Goal: Task Accomplishment & Management: Use online tool/utility

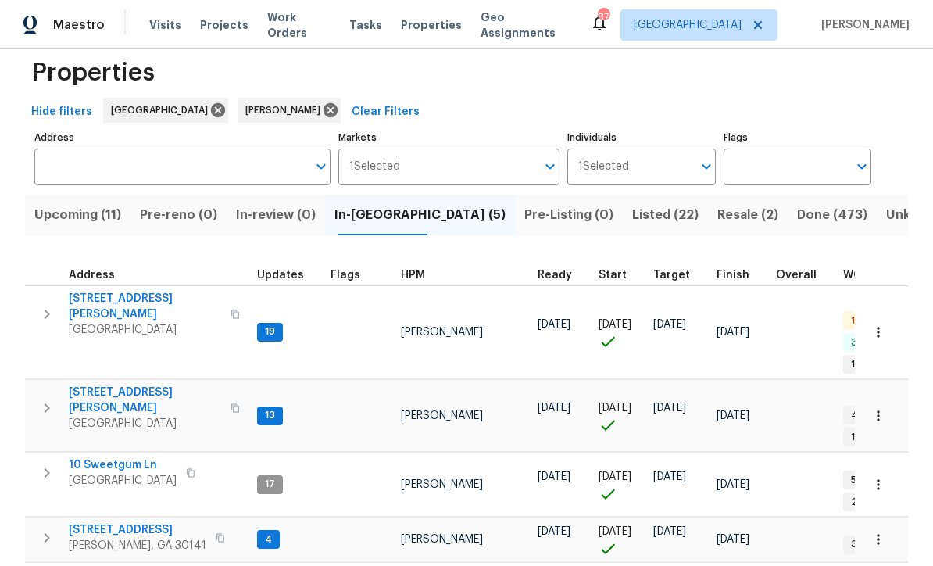
scroll to position [25, 0]
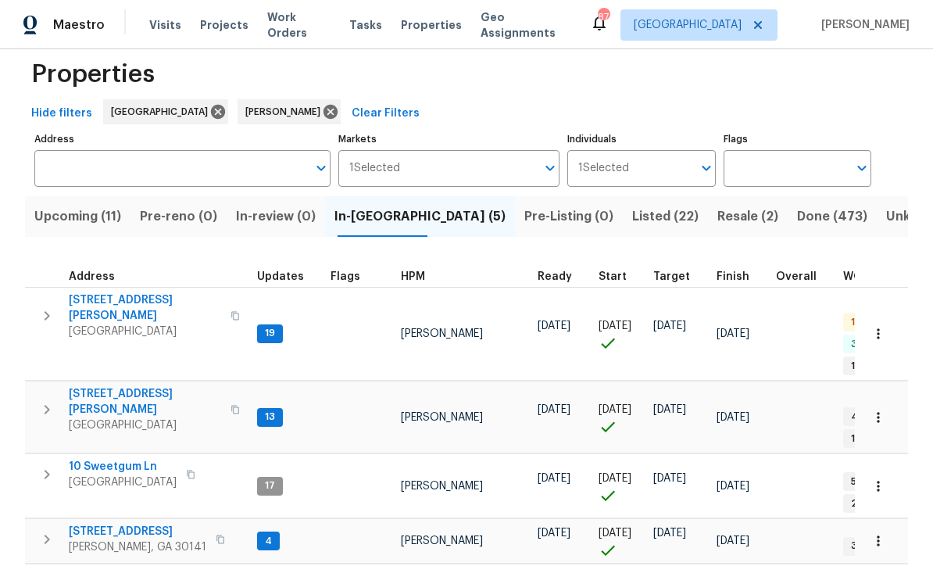
click at [124, 296] on span "306 Cooper Creek Dr" at bounding box center [145, 307] width 152 height 31
click at [96, 386] on span "61 Jeanette St" at bounding box center [145, 401] width 152 height 31
click at [105, 524] on span "386 Hill Crest Cir" at bounding box center [138, 532] width 138 height 16
click at [134, 292] on span "306 Cooper Creek Dr" at bounding box center [145, 307] width 152 height 31
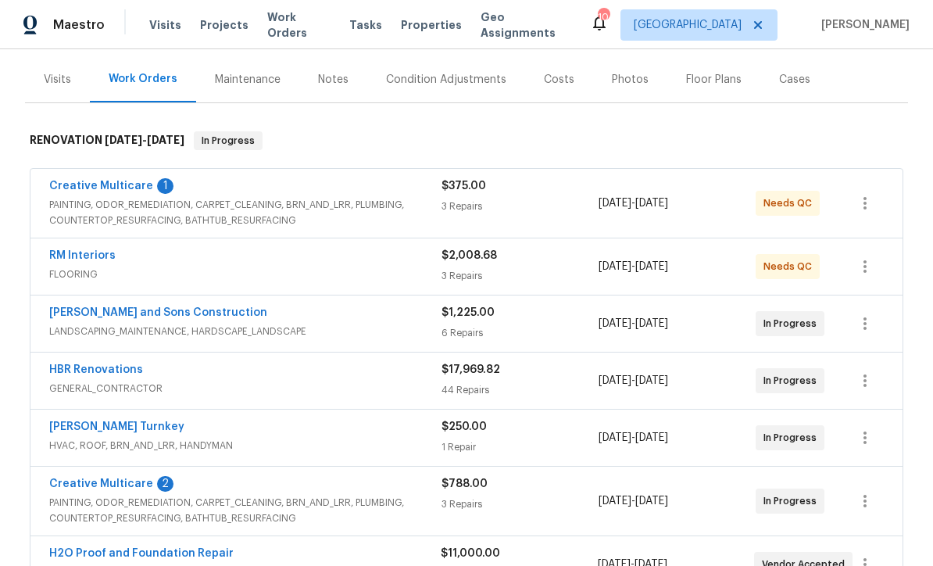
scroll to position [183, 0]
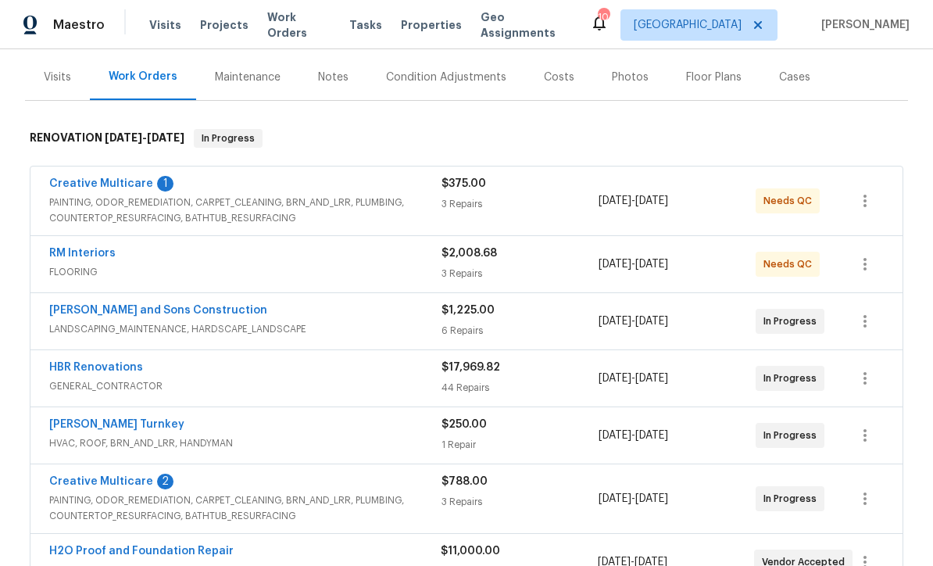
click at [94, 480] on link "Creative Multicare" at bounding box center [101, 481] width 104 height 11
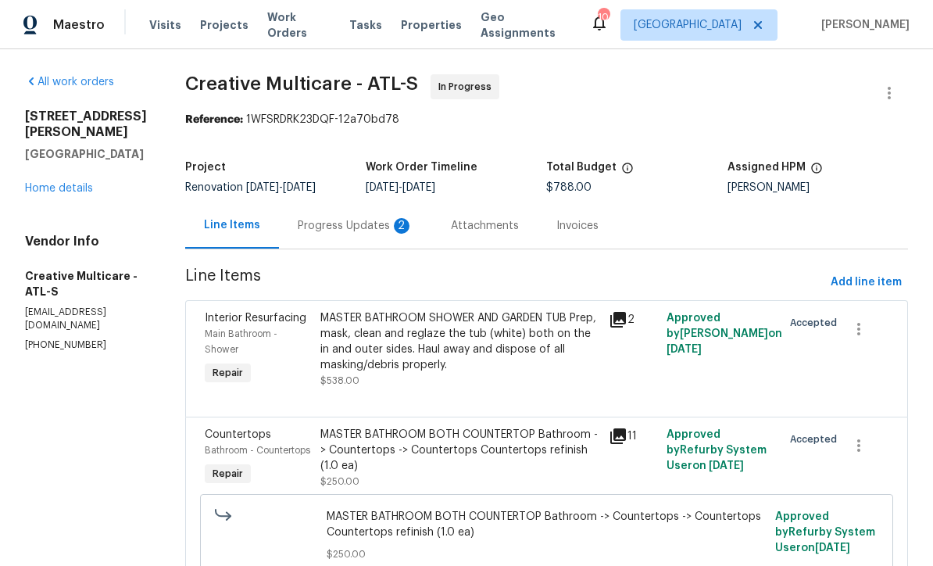
click at [369, 234] on div "Progress Updates 2" at bounding box center [356, 226] width 116 height 16
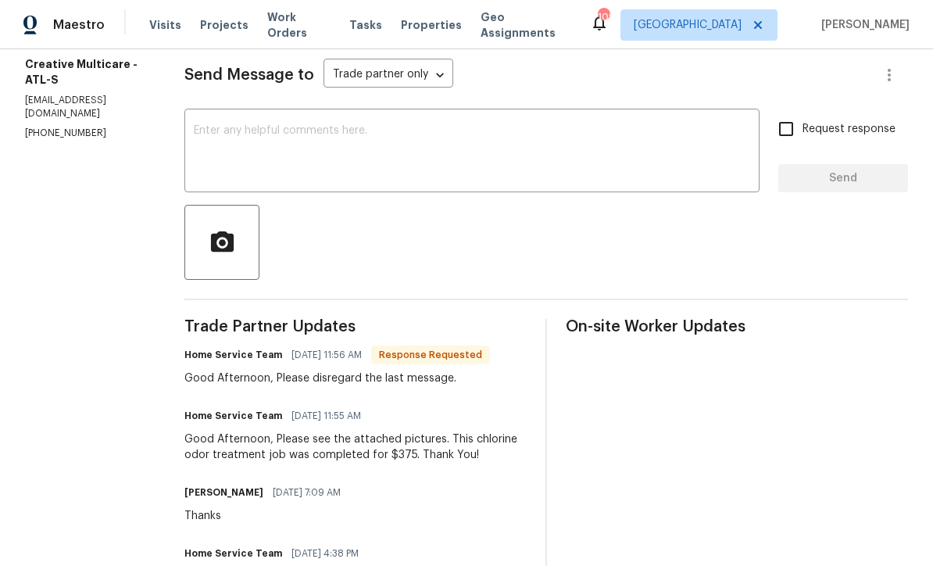
scroll to position [211, 0]
click at [240, 134] on div "x ​" at bounding box center [471, 153] width 575 height 80
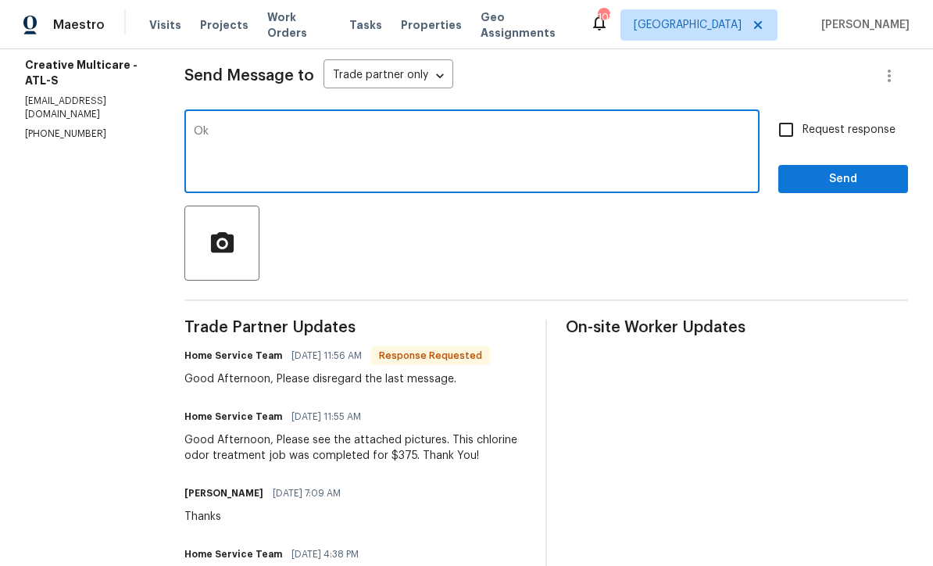
type textarea "Ok"
click at [813, 189] on span "Send" at bounding box center [843, 180] width 105 height 20
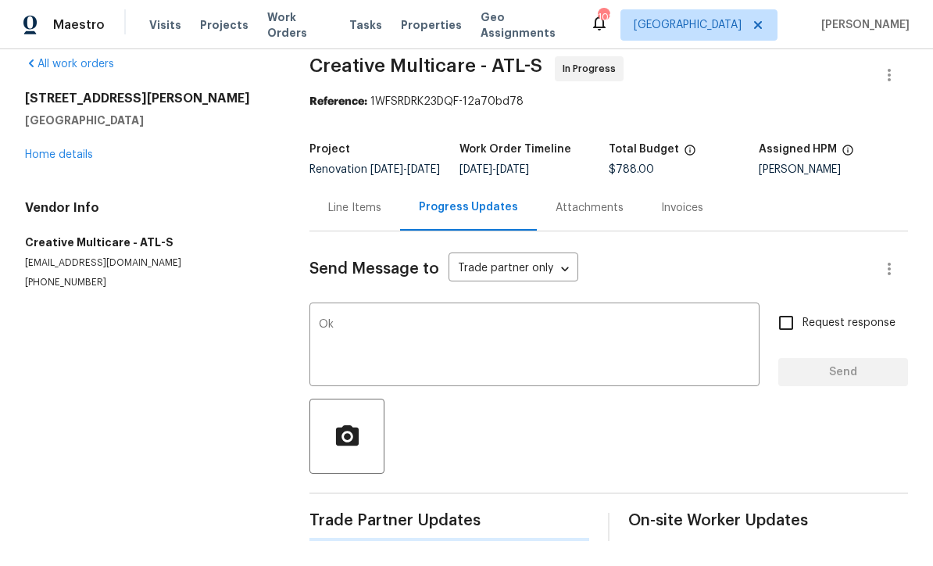
scroll to position [0, 0]
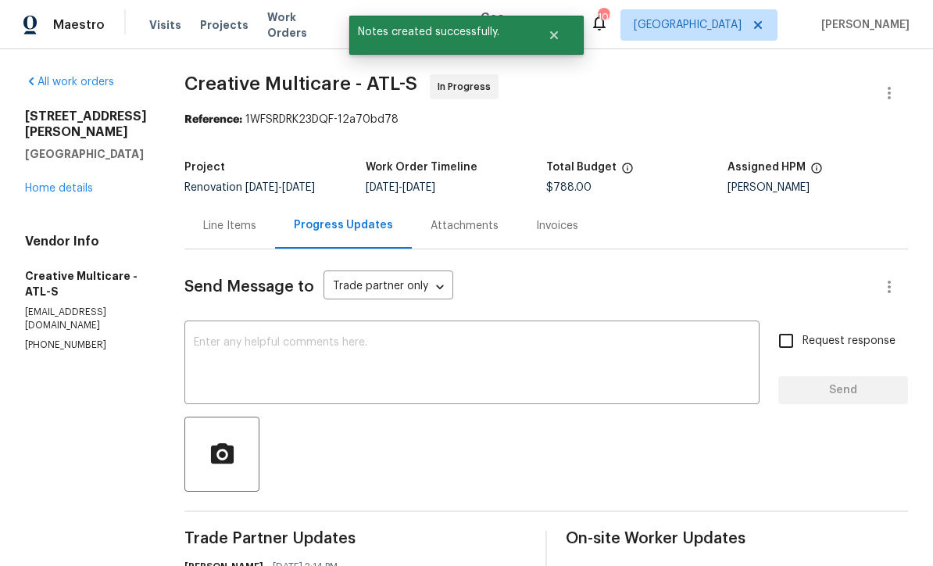
click at [250, 358] on textarea at bounding box center [472, 364] width 557 height 55
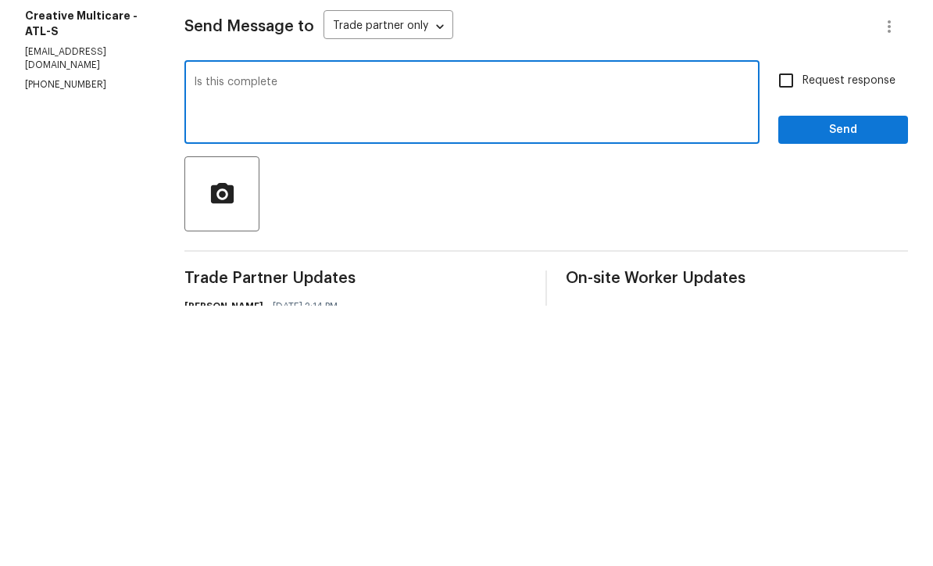
type textarea "Is this complete"
click at [797, 324] on input "Request response" at bounding box center [786, 340] width 33 height 33
checkbox input "true"
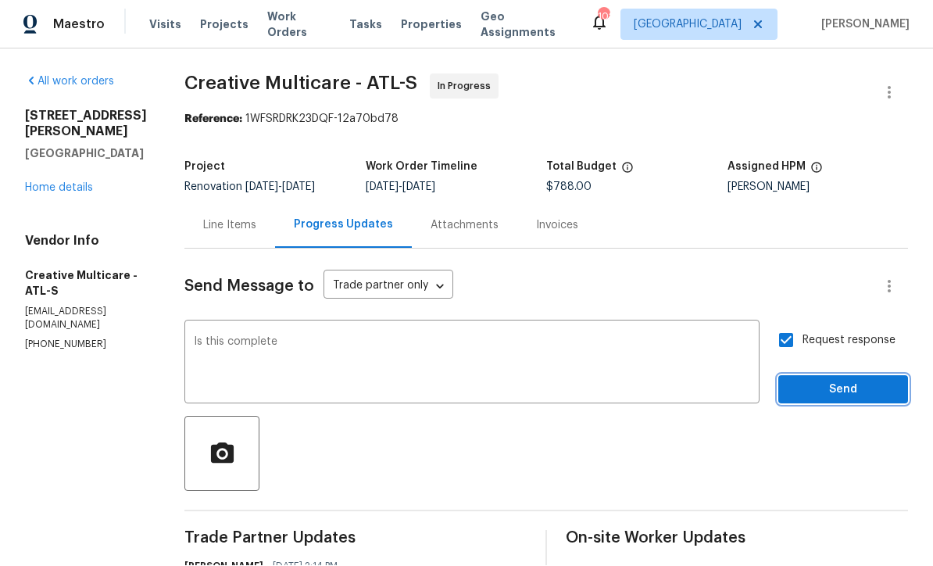
click at [848, 376] on button "Send" at bounding box center [844, 390] width 130 height 29
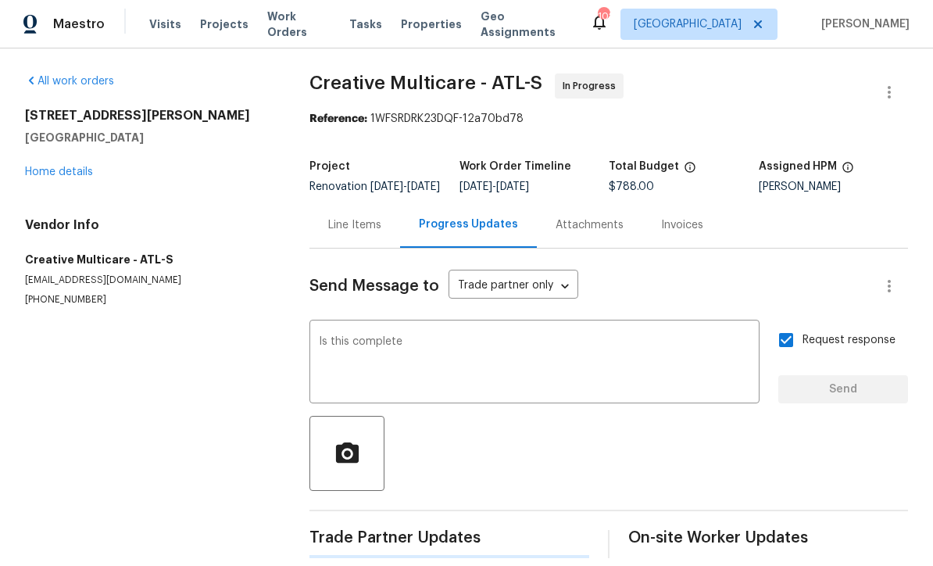
scroll to position [30, 0]
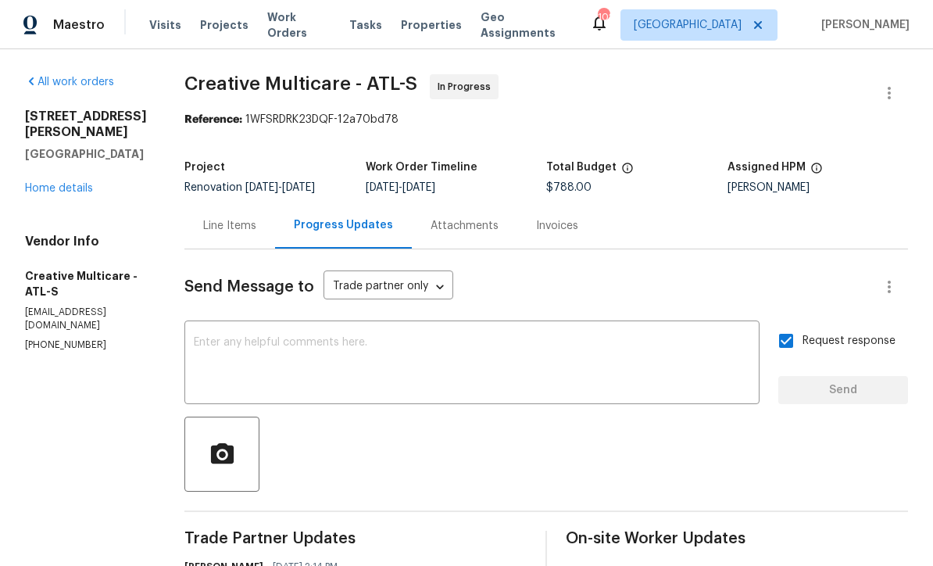
click at [48, 183] on link "Home details" at bounding box center [59, 188] width 68 height 11
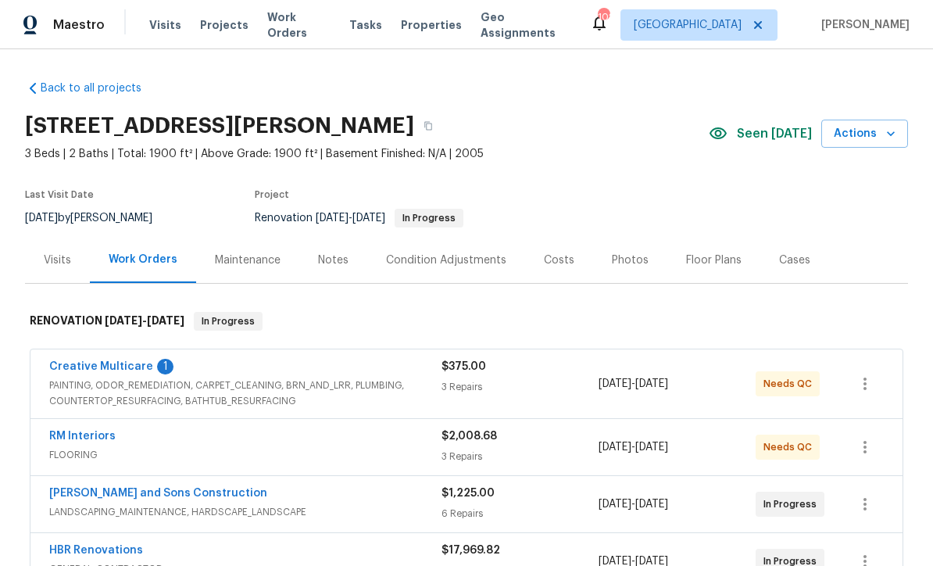
click at [98, 361] on link "Creative Multicare" at bounding box center [101, 366] width 104 height 11
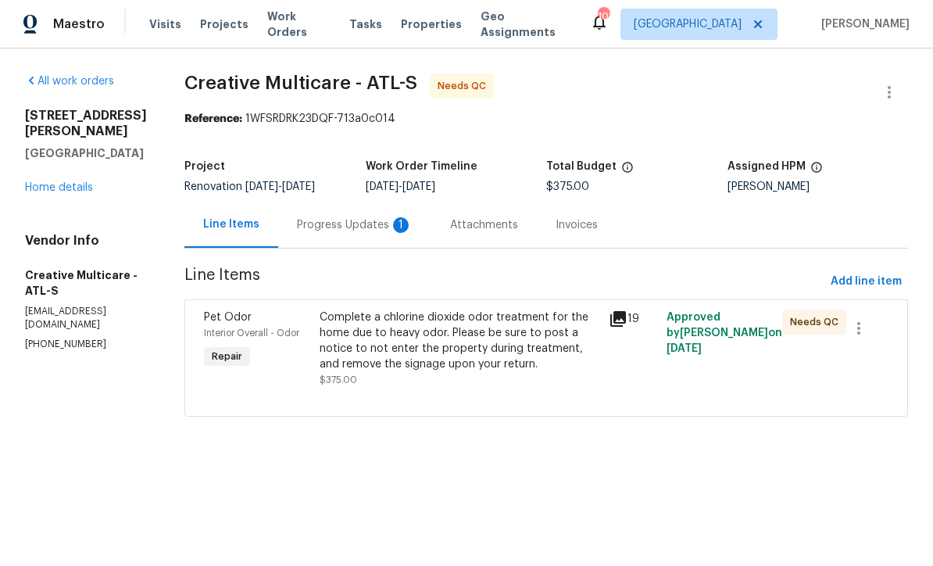
click at [355, 234] on div "Progress Updates 1" at bounding box center [355, 226] width 116 height 16
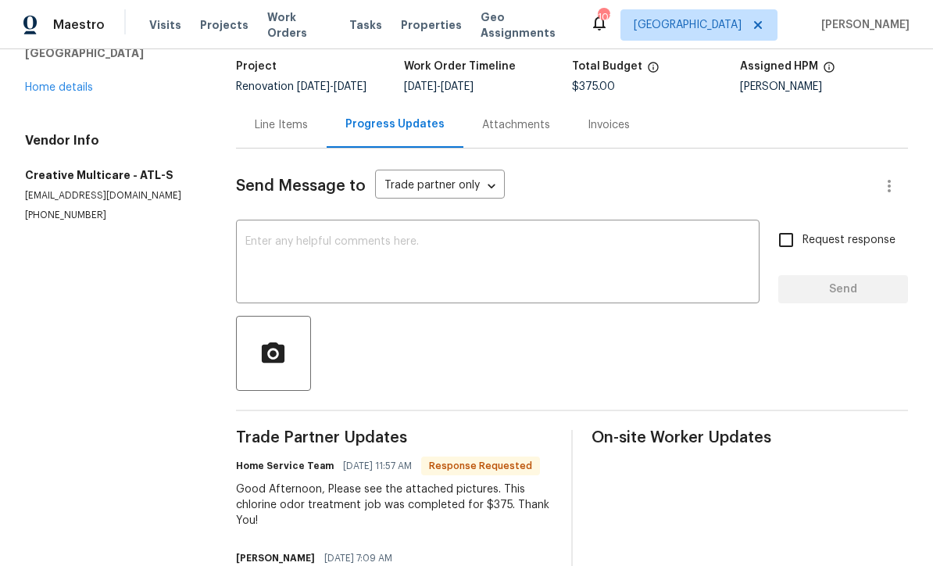
scroll to position [102, 0]
click at [250, 243] on div "x ​" at bounding box center [498, 263] width 524 height 80
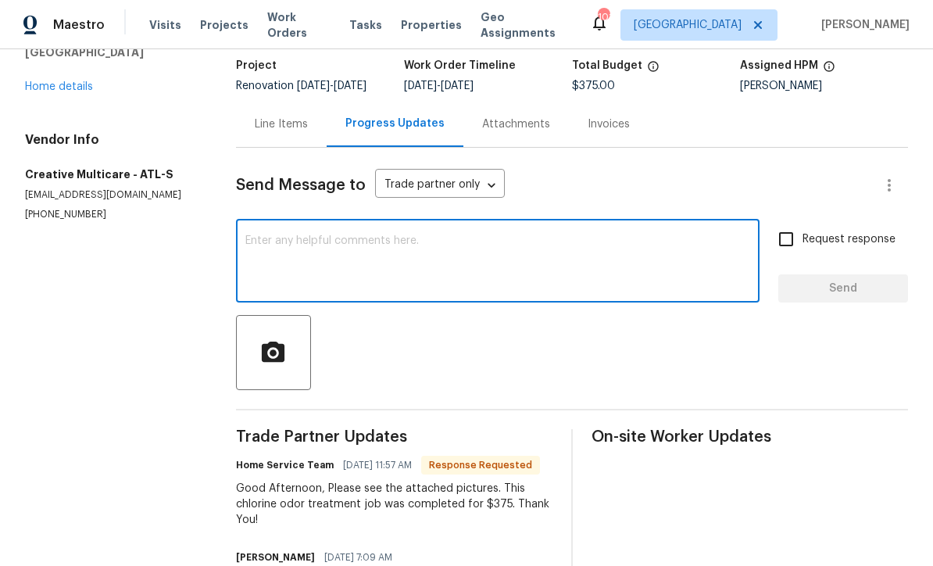
scroll to position [0, 0]
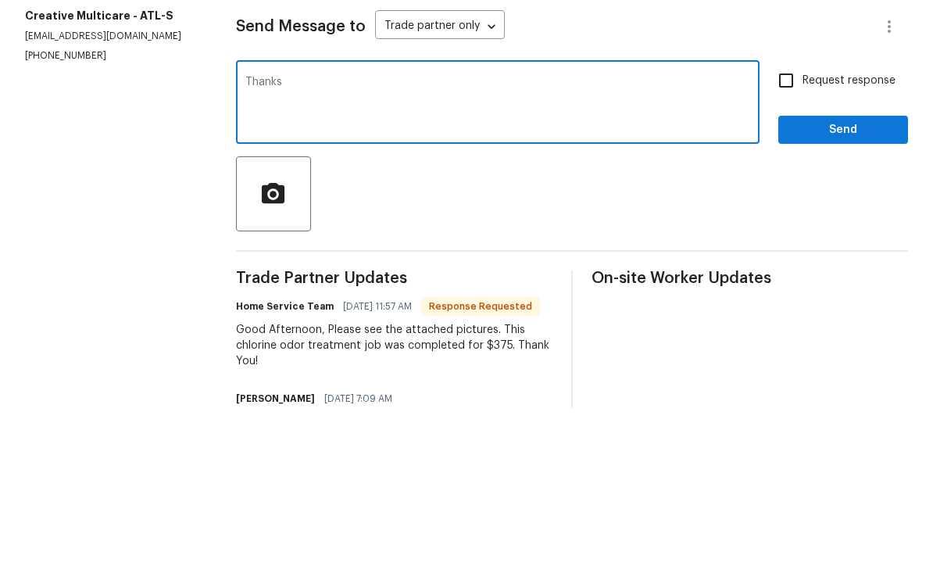
type textarea "Thanks"
click at [873, 279] on span "Send" at bounding box center [843, 289] width 105 height 20
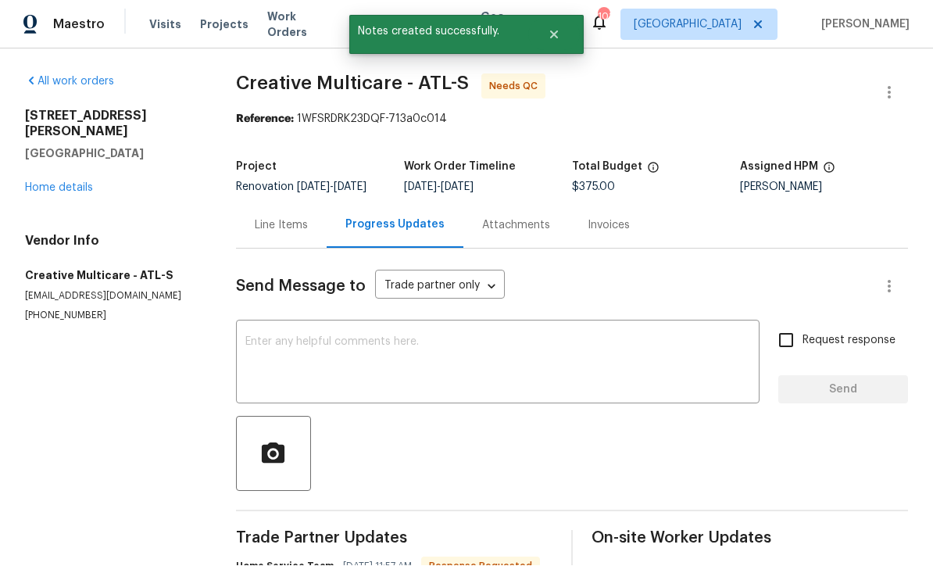
scroll to position [30, 0]
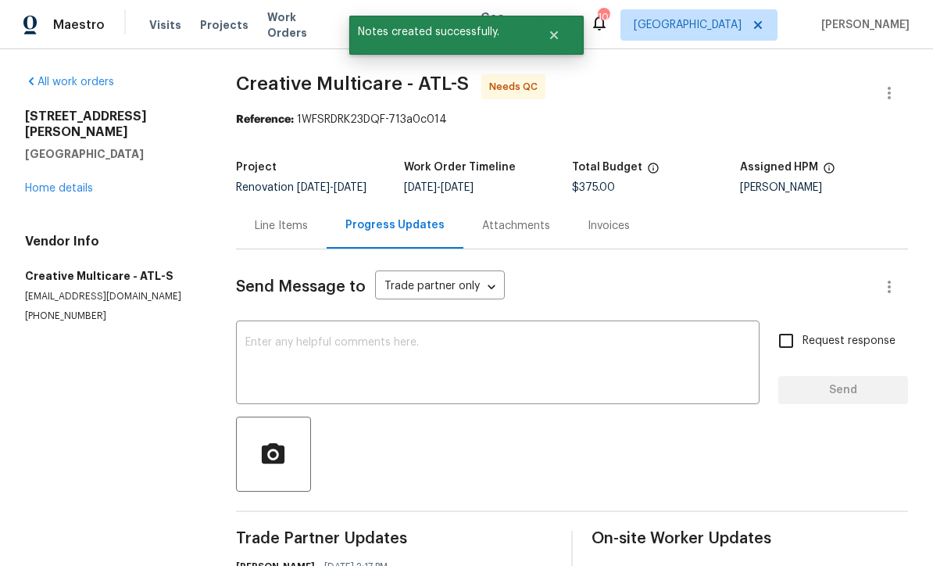
click at [283, 218] on div "Line Items" at bounding box center [281, 226] width 53 height 16
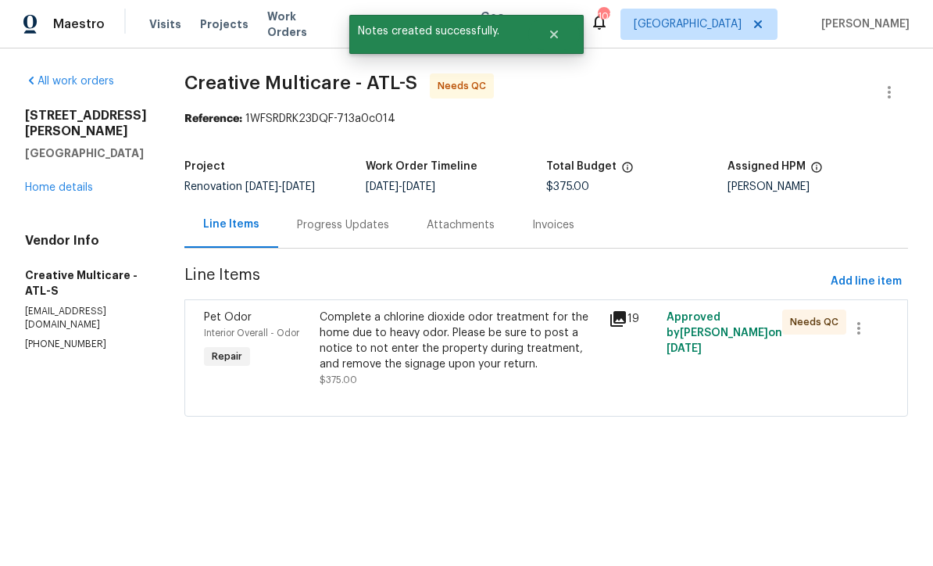
click at [416, 349] on div "Complete a chlorine dioxide odor treatment for the home due to heavy odor. Plea…" at bounding box center [460, 341] width 280 height 63
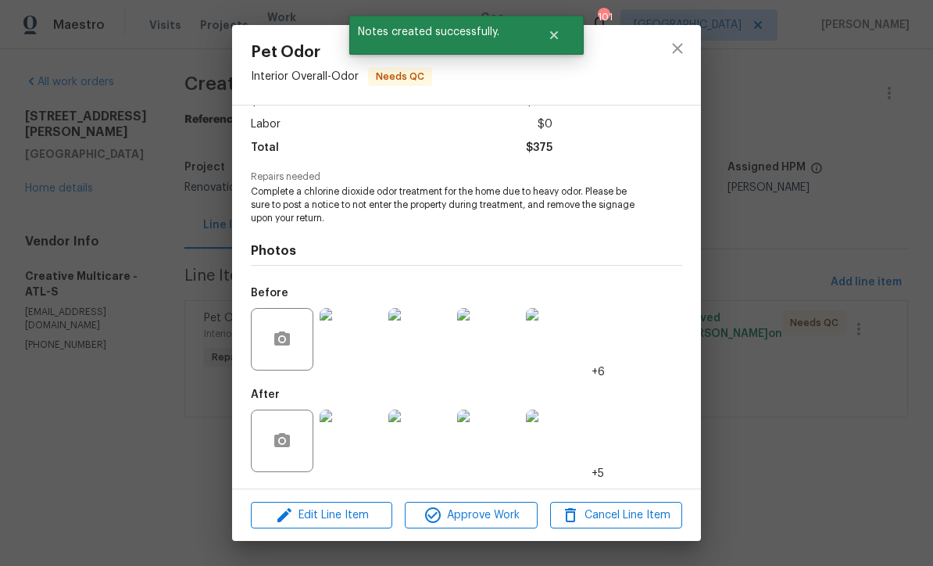
scroll to position [105, 0]
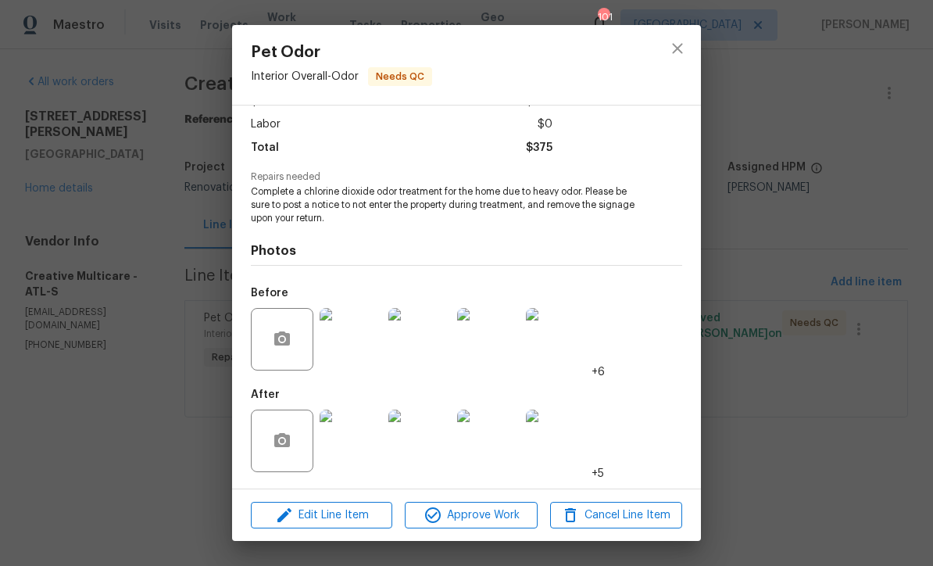
click at [356, 445] on img at bounding box center [351, 441] width 63 height 63
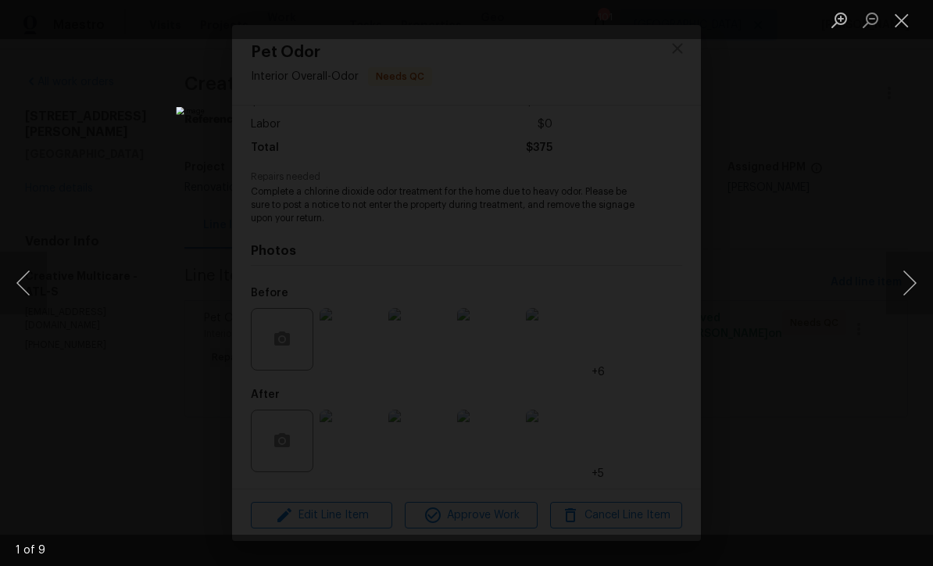
click at [914, 281] on button "Next image" at bounding box center [909, 283] width 47 height 63
click at [918, 281] on button "Next image" at bounding box center [909, 283] width 47 height 63
click at [915, 280] on button "Next image" at bounding box center [909, 283] width 47 height 63
click at [925, 288] on button "Next image" at bounding box center [909, 283] width 47 height 63
click at [26, 289] on button "Previous image" at bounding box center [23, 283] width 47 height 63
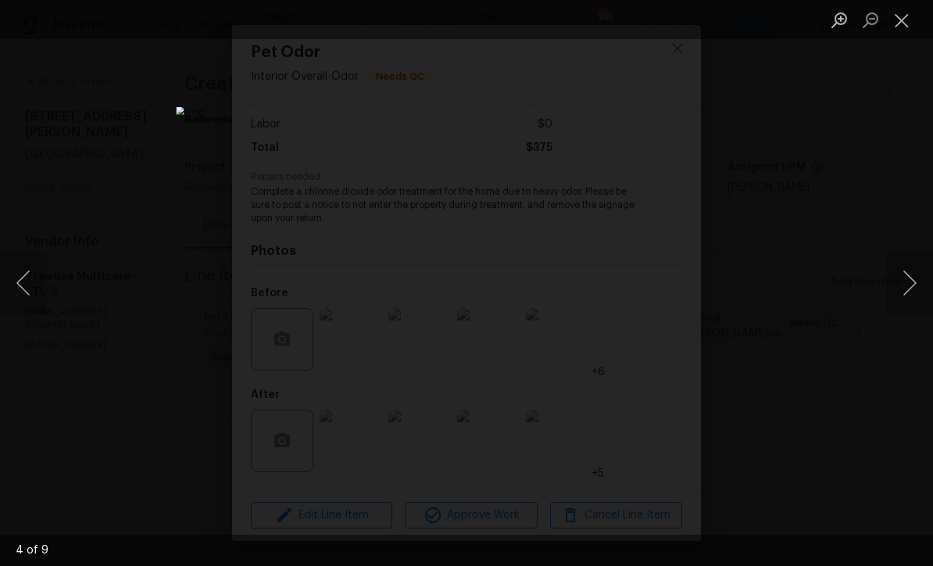
click at [909, 13] on button "Close lightbox" at bounding box center [901, 19] width 31 height 27
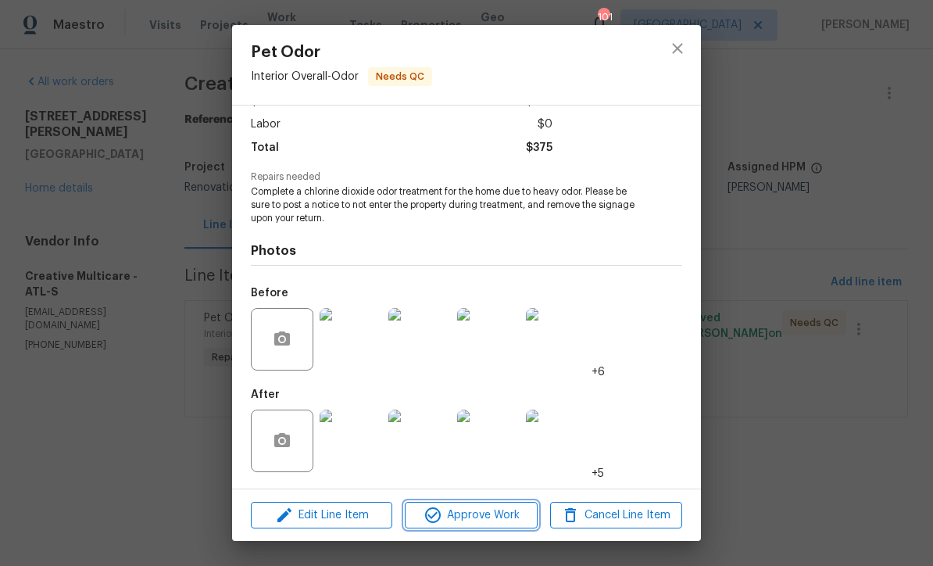
click at [468, 525] on button "Approve Work" at bounding box center [471, 515] width 132 height 27
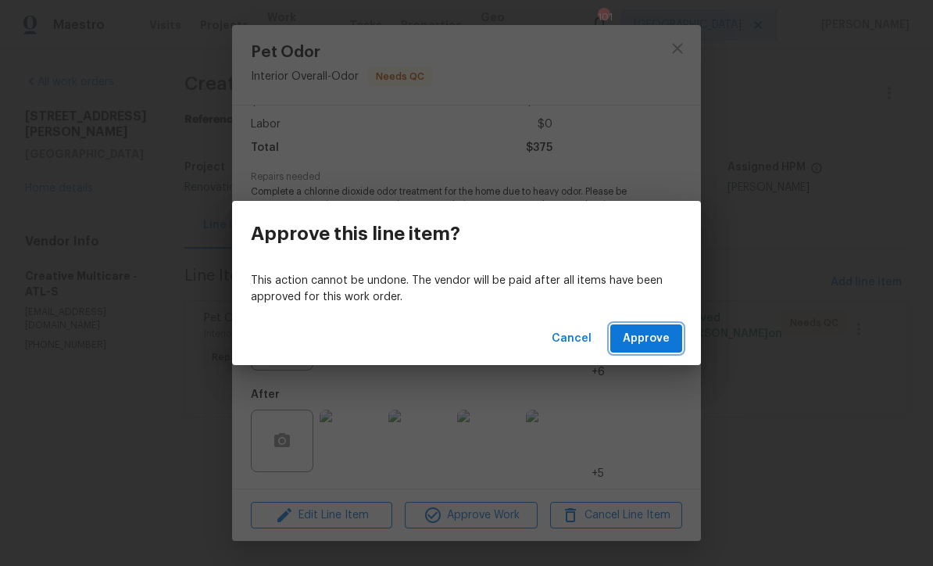
click at [652, 335] on span "Approve" at bounding box center [646, 339] width 47 height 20
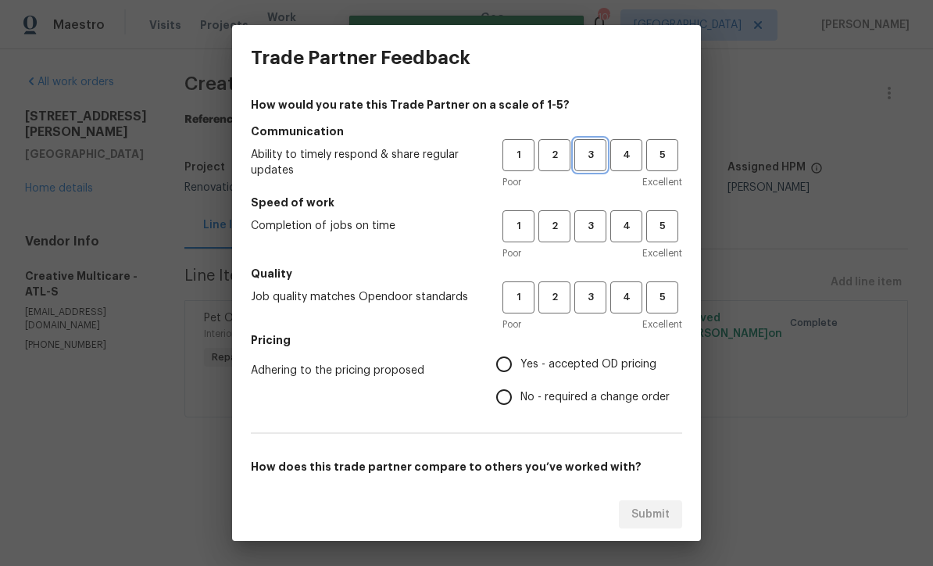
click at [589, 149] on span "3" at bounding box center [590, 155] width 29 height 18
click at [594, 211] on button "3" at bounding box center [591, 226] width 32 height 32
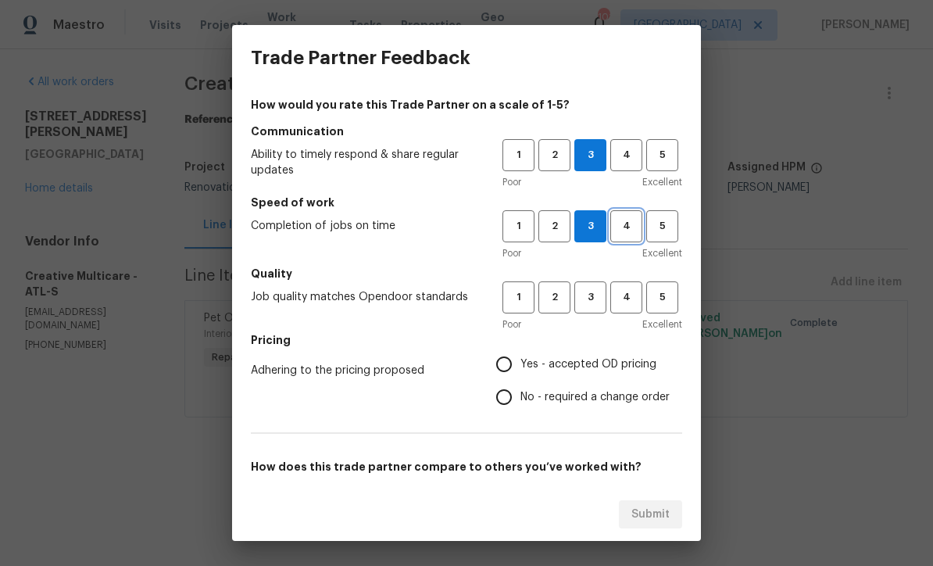
click at [629, 224] on span "4" at bounding box center [626, 226] width 29 height 18
click at [628, 301] on span "4" at bounding box center [626, 297] width 29 height 18
click at [506, 359] on input "Yes - accepted OD pricing" at bounding box center [504, 364] width 33 height 33
radio input "true"
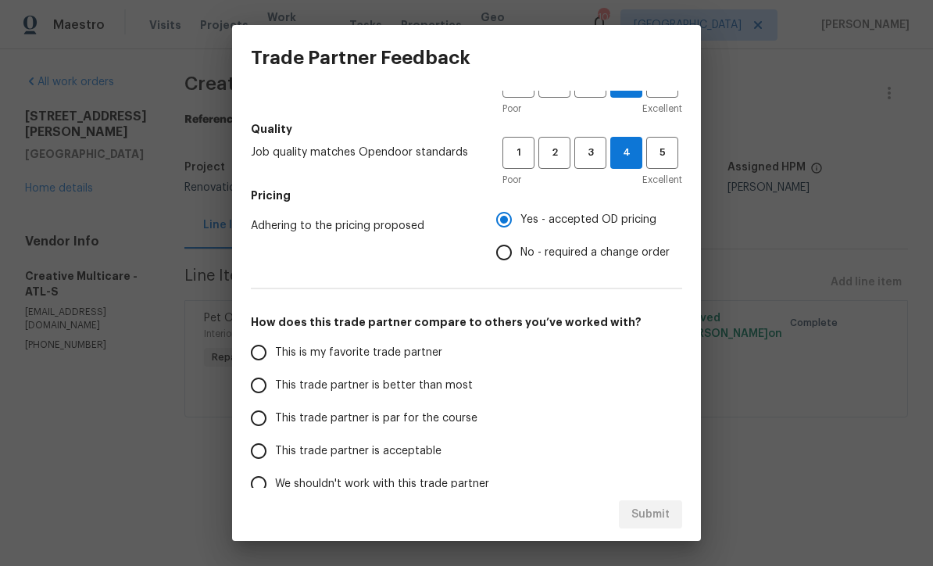
scroll to position [149, 0]
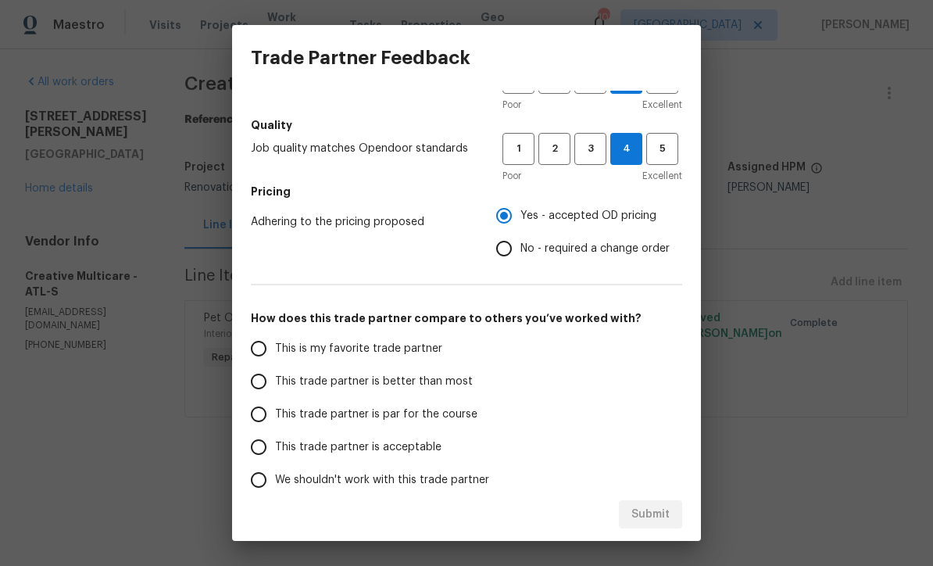
click at [250, 414] on input "This trade partner is par for the course" at bounding box center [258, 414] width 33 height 33
click at [647, 511] on span "Submit" at bounding box center [651, 515] width 38 height 20
radio input "true"
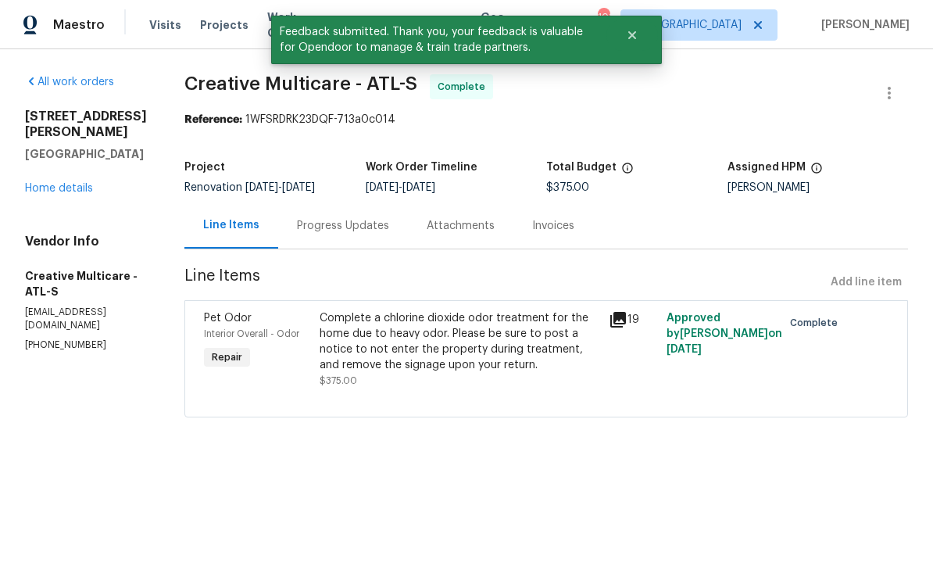
click at [53, 183] on link "Home details" at bounding box center [59, 188] width 68 height 11
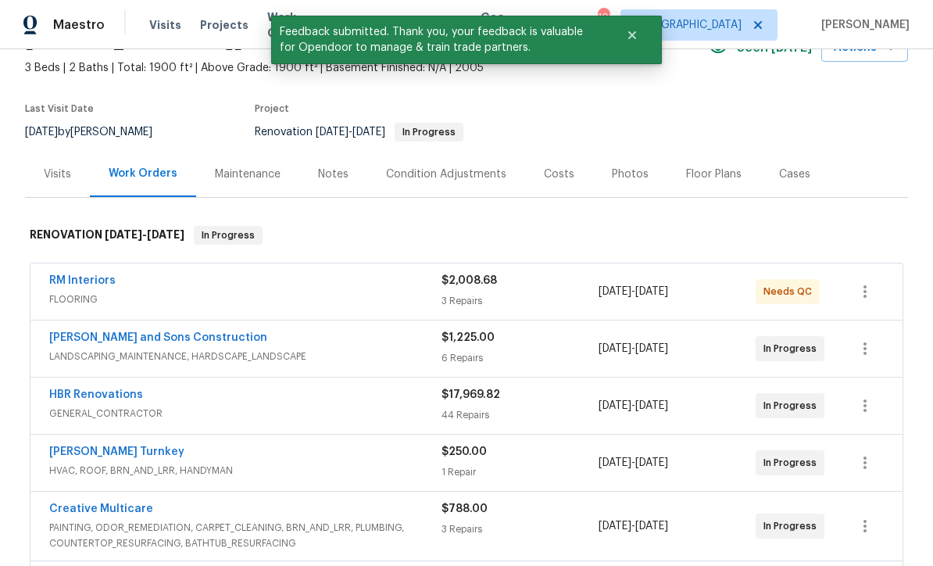
scroll to position [123, 0]
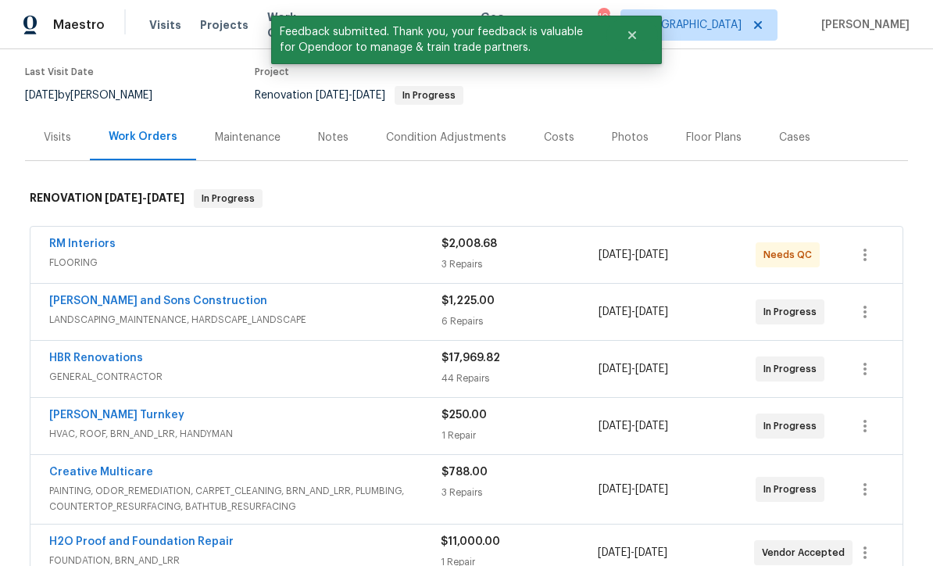
click at [70, 248] on link "RM Interiors" at bounding box center [82, 243] width 66 height 11
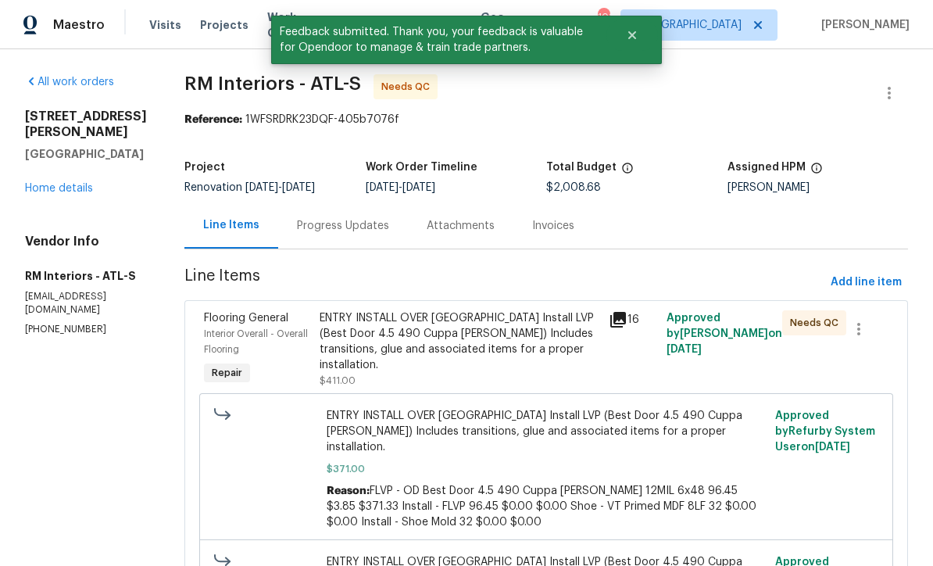
click at [444, 225] on div "Attachments" at bounding box center [461, 226] width 68 height 16
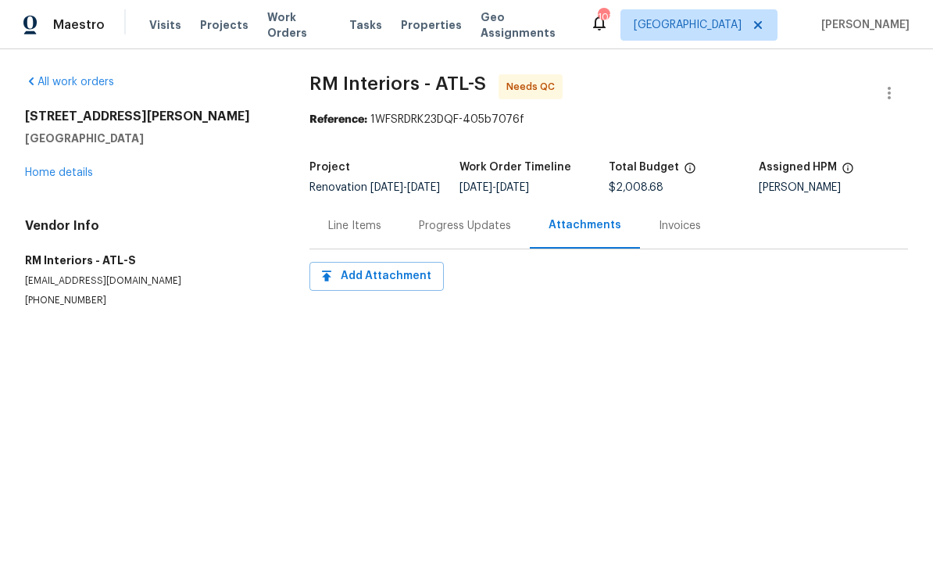
click at [455, 234] on div "Progress Updates" at bounding box center [465, 226] width 92 height 16
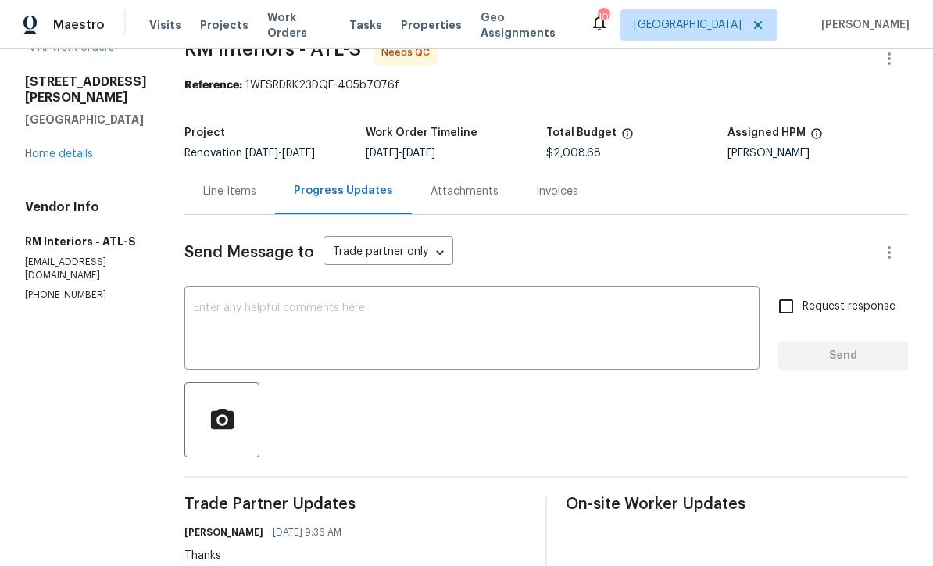
scroll to position [16, 0]
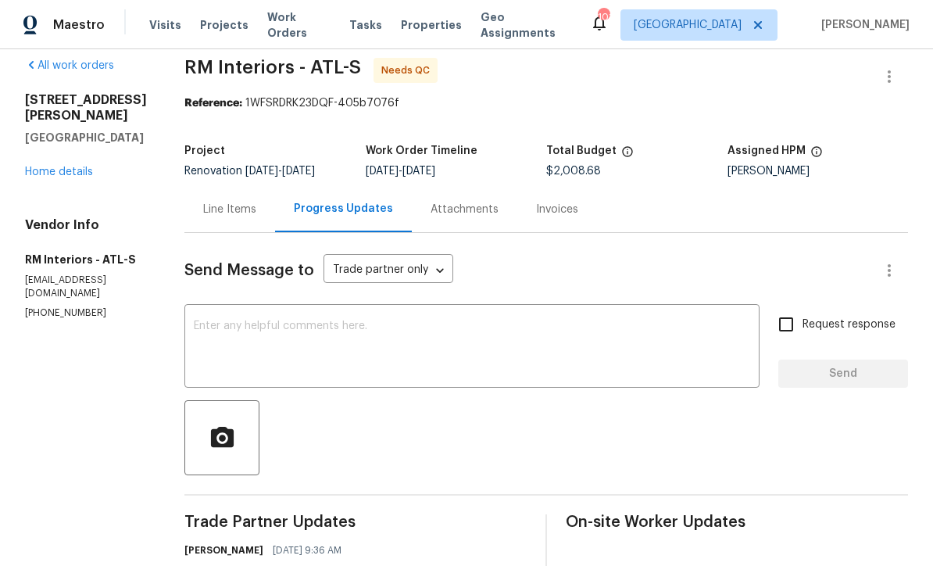
click at [218, 208] on div "Line Items" at bounding box center [229, 210] width 53 height 16
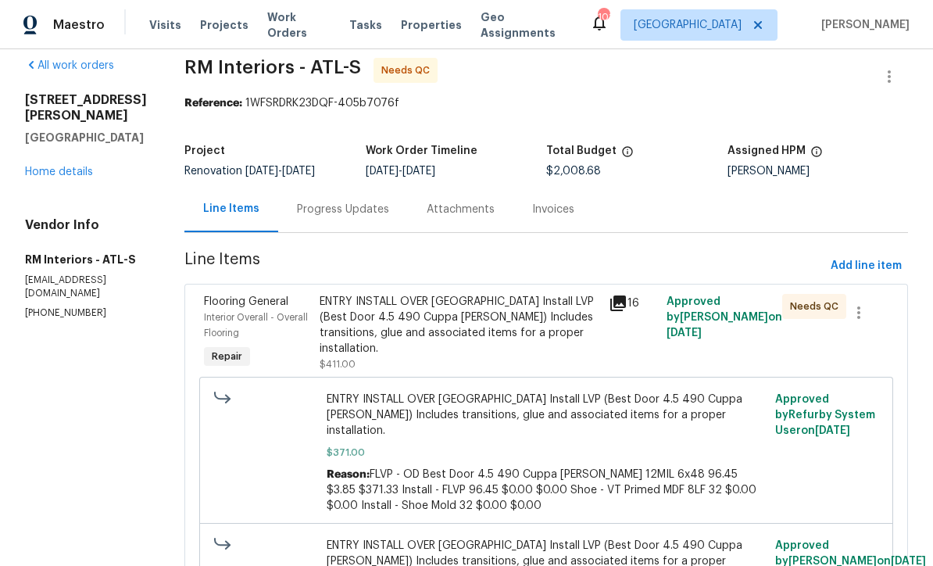
click at [417, 311] on div "ENTRY INSTALL OVER HARDWOOD Install LVP (Best Door 4.5 490 Cuppa Joe) Includes …" at bounding box center [460, 325] width 280 height 63
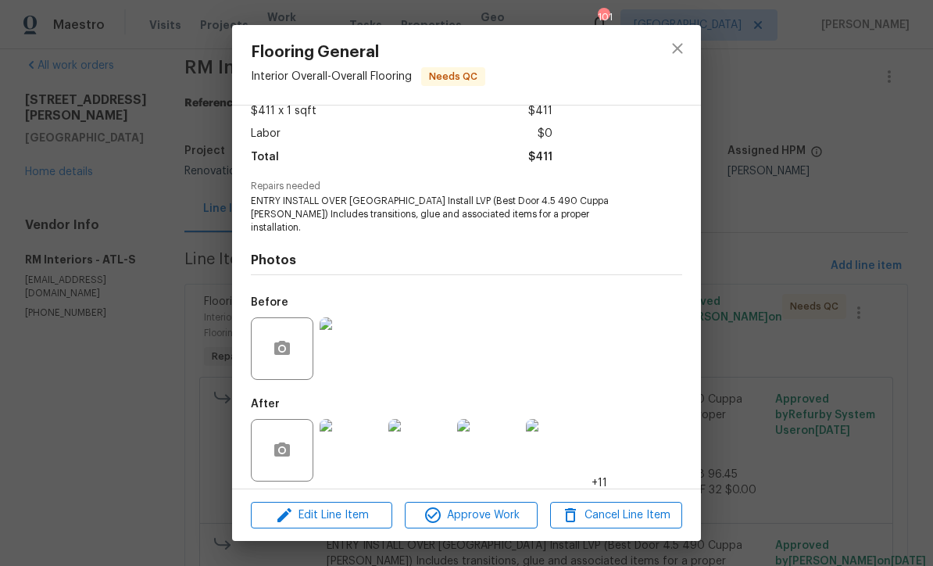
scroll to position [92, 0]
click at [360, 438] on img at bounding box center [351, 451] width 63 height 63
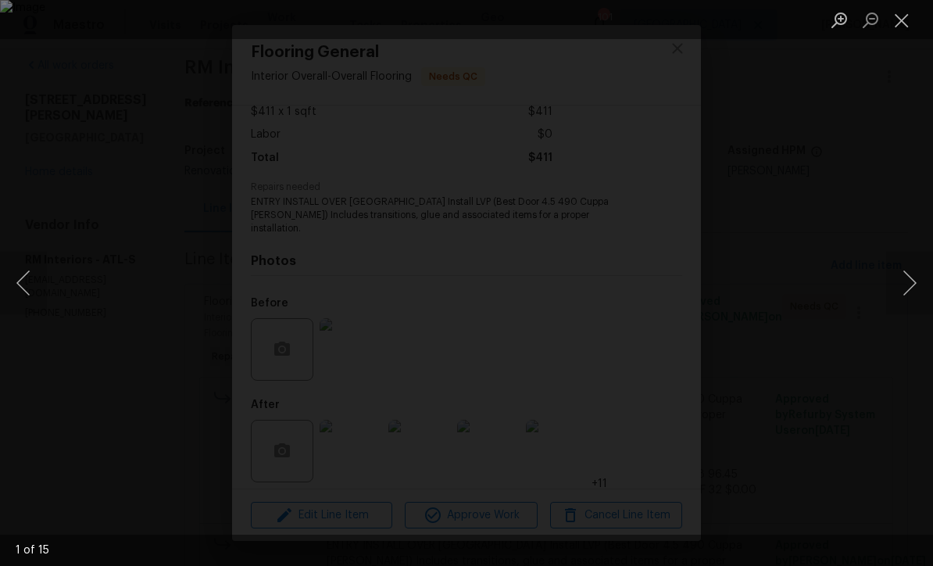
click at [916, 277] on button "Next image" at bounding box center [909, 283] width 47 height 63
click at [910, 270] on button "Next image" at bounding box center [909, 283] width 47 height 63
click at [920, 271] on button "Next image" at bounding box center [909, 283] width 47 height 63
click at [925, 274] on button "Next image" at bounding box center [909, 283] width 47 height 63
click at [920, 275] on button "Next image" at bounding box center [909, 283] width 47 height 63
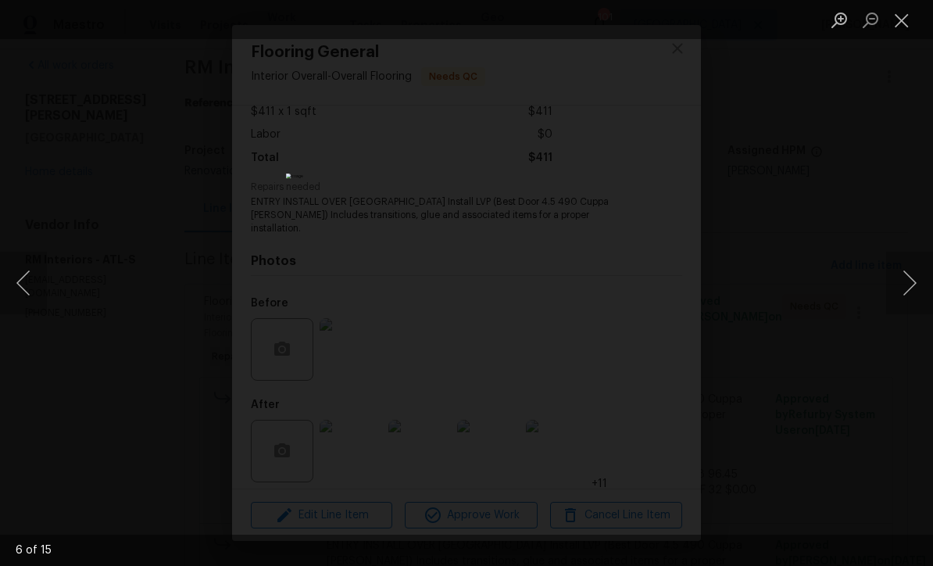
click at [925, 272] on button "Next image" at bounding box center [909, 283] width 47 height 63
click at [926, 274] on button "Next image" at bounding box center [909, 283] width 47 height 63
click at [901, 20] on button "Close lightbox" at bounding box center [901, 19] width 31 height 27
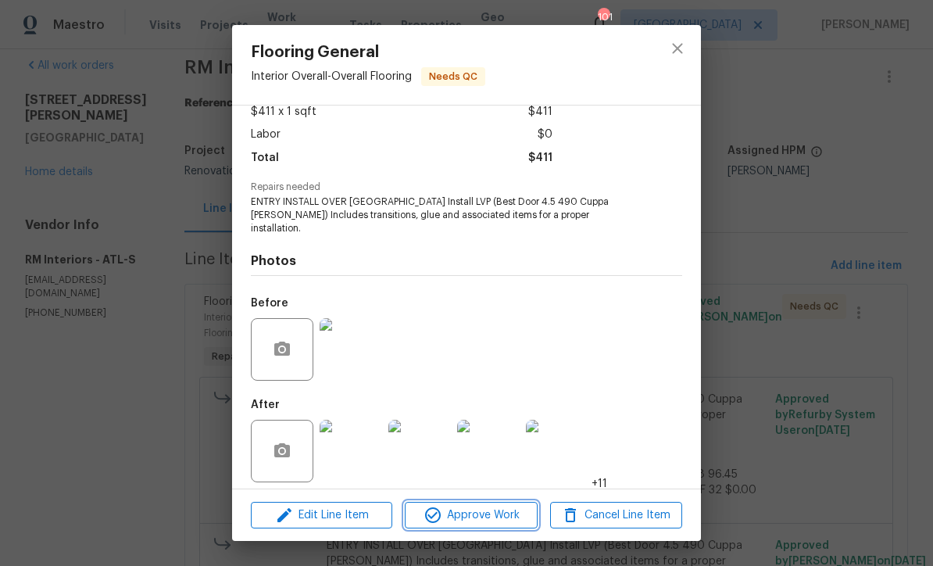
click at [473, 511] on span "Approve Work" at bounding box center [471, 516] width 123 height 20
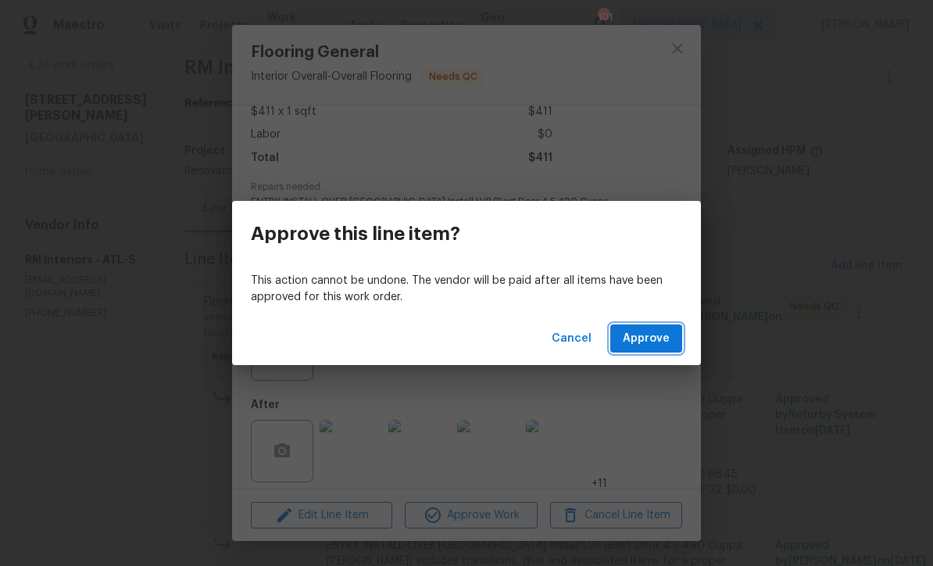
click at [642, 338] on span "Approve" at bounding box center [646, 339] width 47 height 20
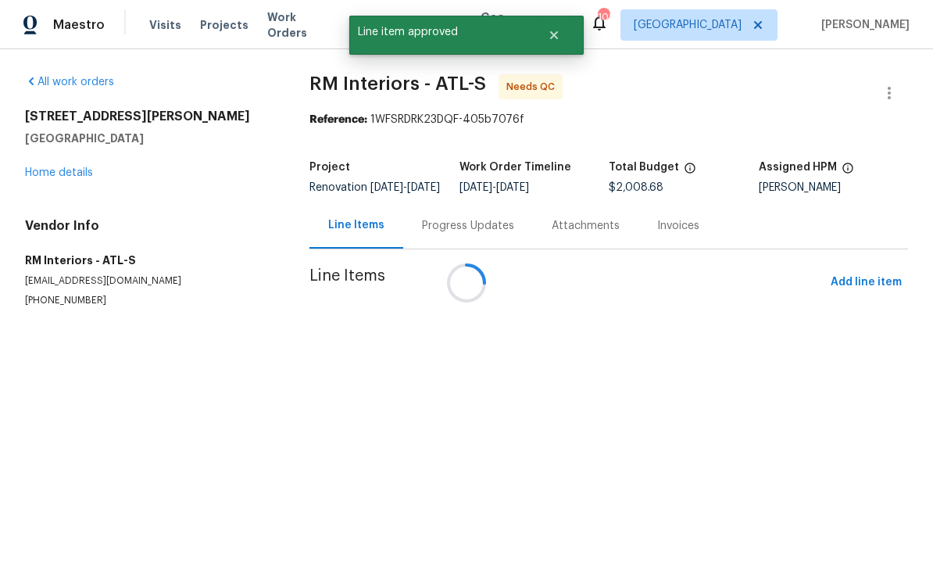
scroll to position [0, 0]
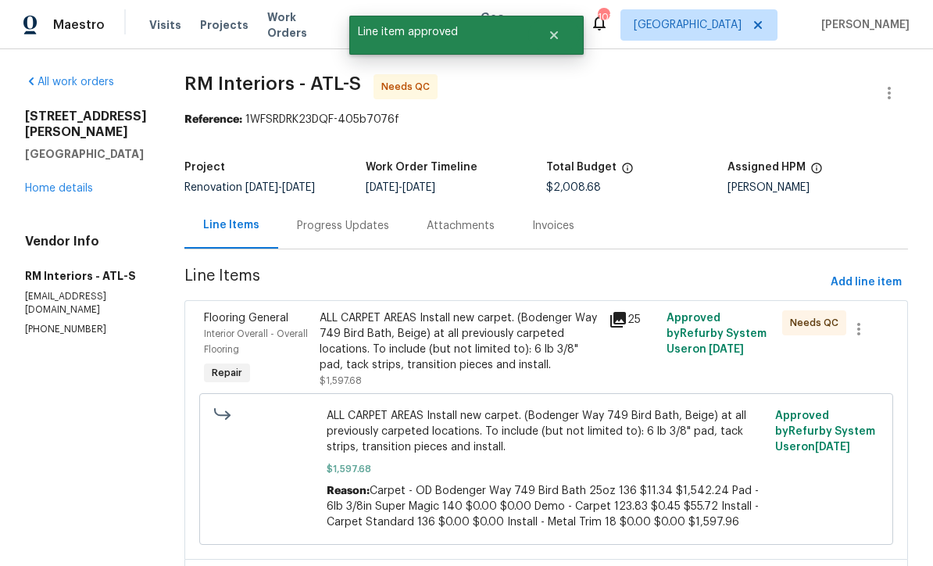
click at [377, 338] on div "ALL CARPET AREAS Install new carpet. (Bodenger Way 749 Bird Bath, Beige) at all…" at bounding box center [460, 341] width 280 height 63
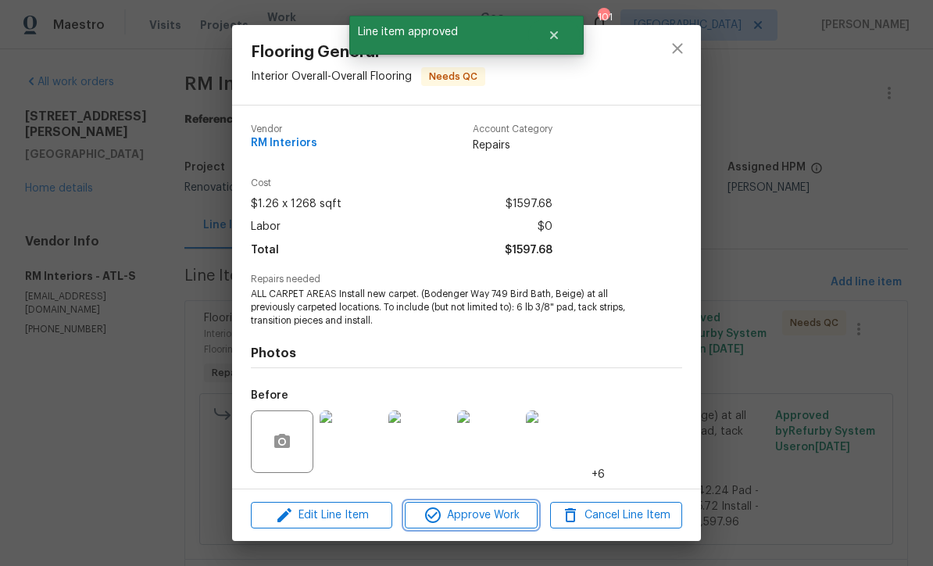
click at [453, 517] on span "Approve Work" at bounding box center [471, 516] width 123 height 20
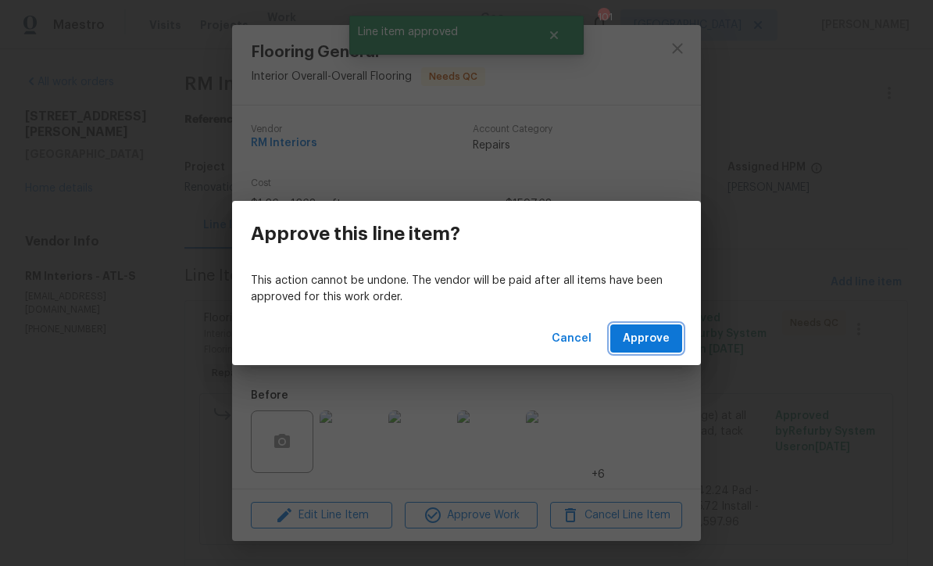
click at [645, 339] on span "Approve" at bounding box center [646, 339] width 47 height 20
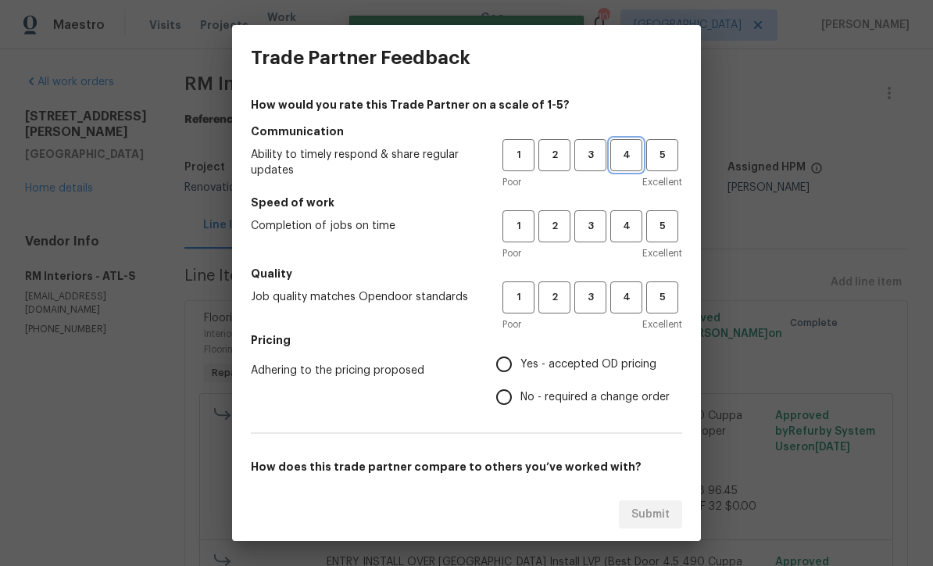
click at [628, 148] on span "4" at bounding box center [626, 155] width 29 height 18
click at [625, 224] on span "4" at bounding box center [626, 226] width 29 height 18
click at [623, 301] on span "4" at bounding box center [626, 297] width 29 height 18
click at [508, 360] on input "Yes - accepted OD pricing" at bounding box center [504, 364] width 33 height 33
radio input "true"
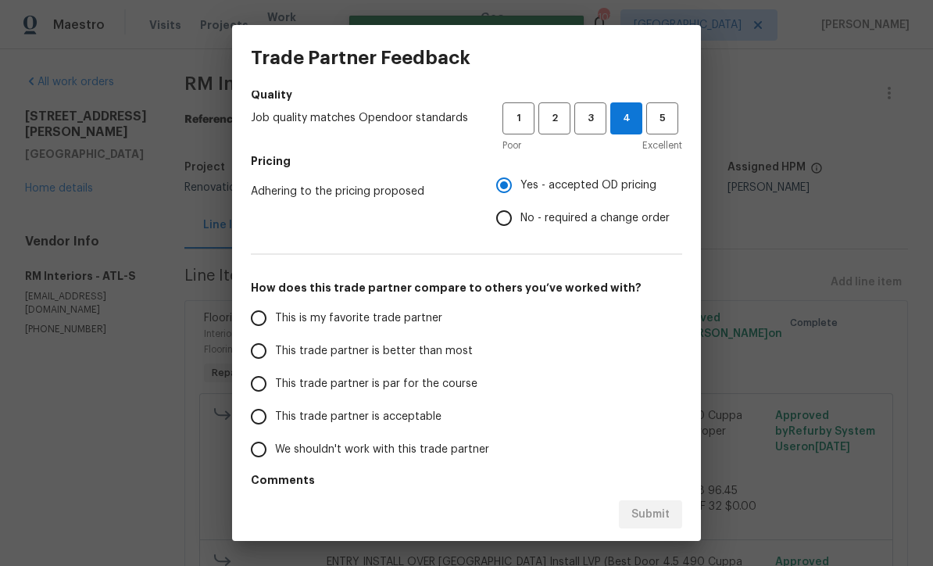
scroll to position [175, 0]
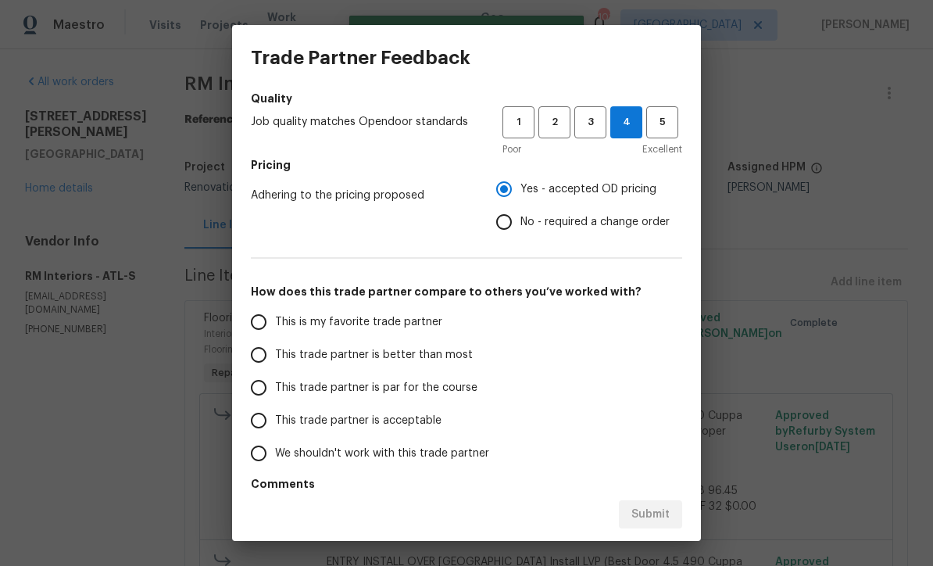
click at [244, 386] on input "This trade partner is par for the course" at bounding box center [258, 387] width 33 height 33
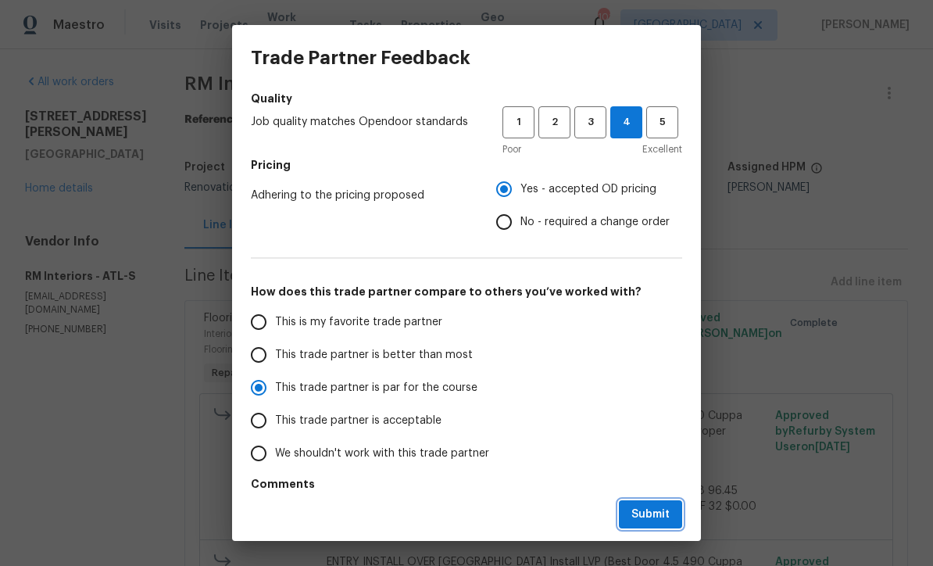
click at [644, 502] on button "Submit" at bounding box center [650, 514] width 63 height 29
radio input "true"
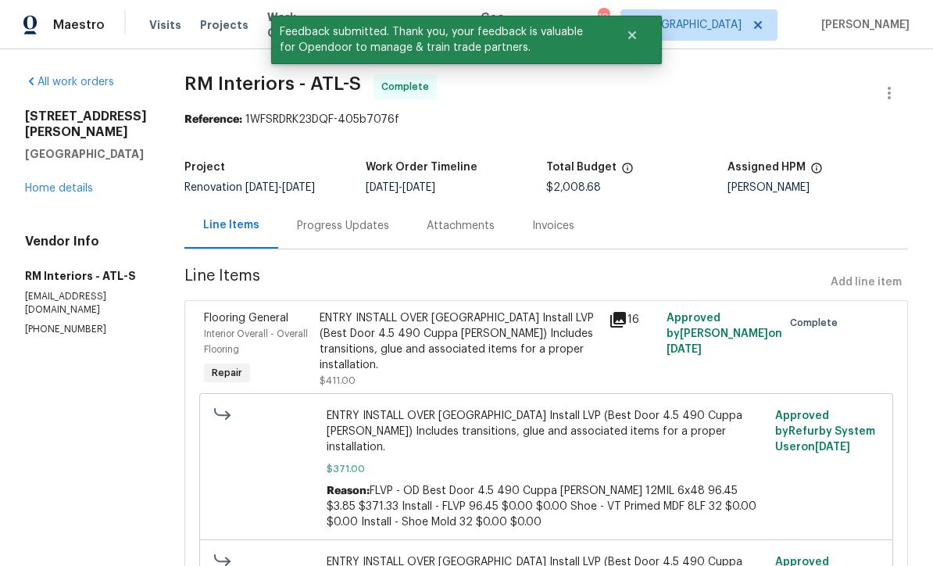
click at [54, 183] on link "Home details" at bounding box center [59, 188] width 68 height 11
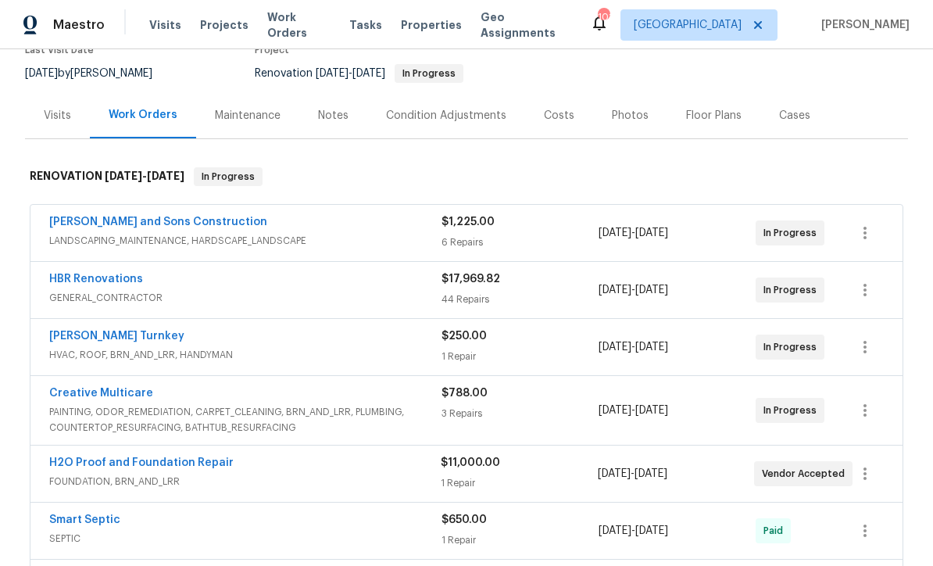
scroll to position [144, 0]
click at [101, 465] on link "H2O Proof and Foundation Repair" at bounding box center [141, 463] width 184 height 11
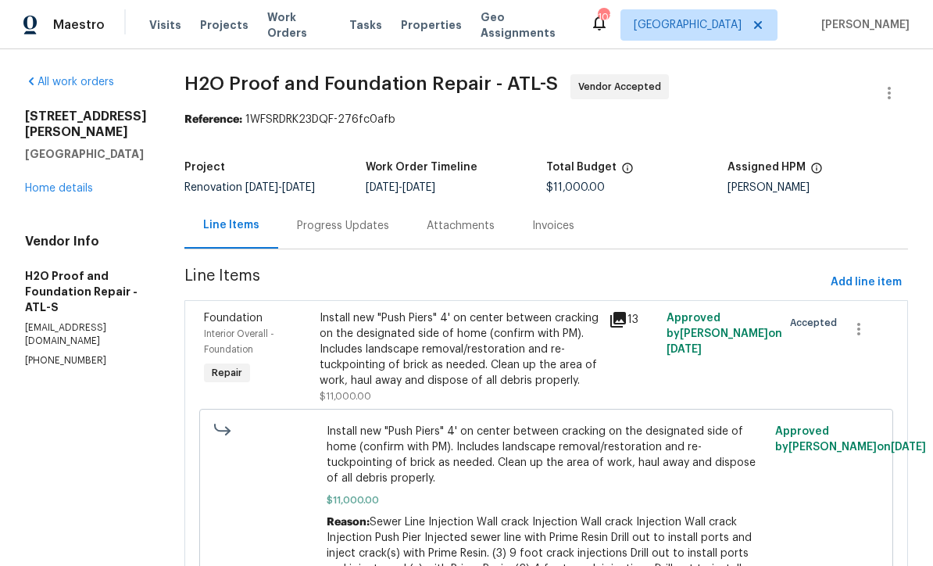
click at [297, 225] on div "Progress Updates" at bounding box center [343, 226] width 92 height 16
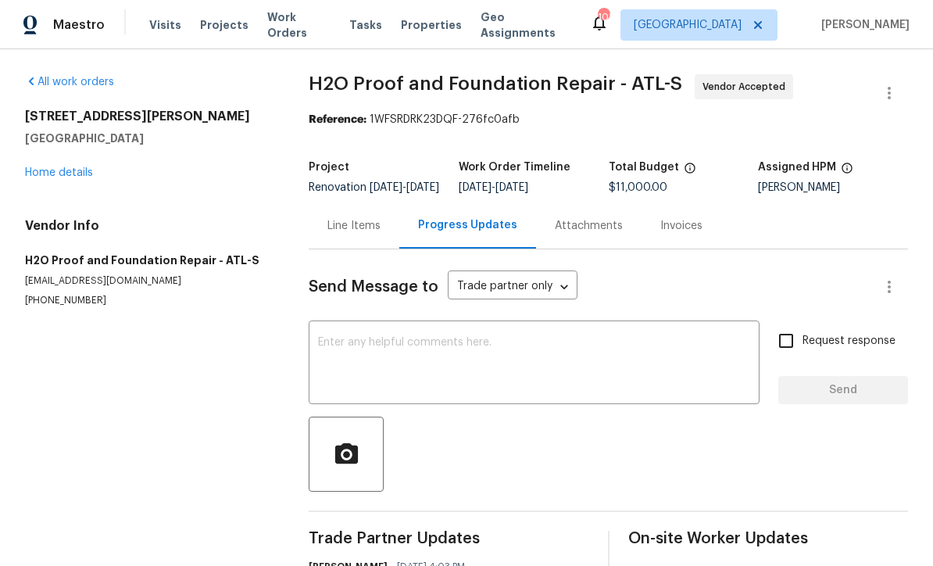
click at [59, 168] on link "Home details" at bounding box center [59, 172] width 68 height 11
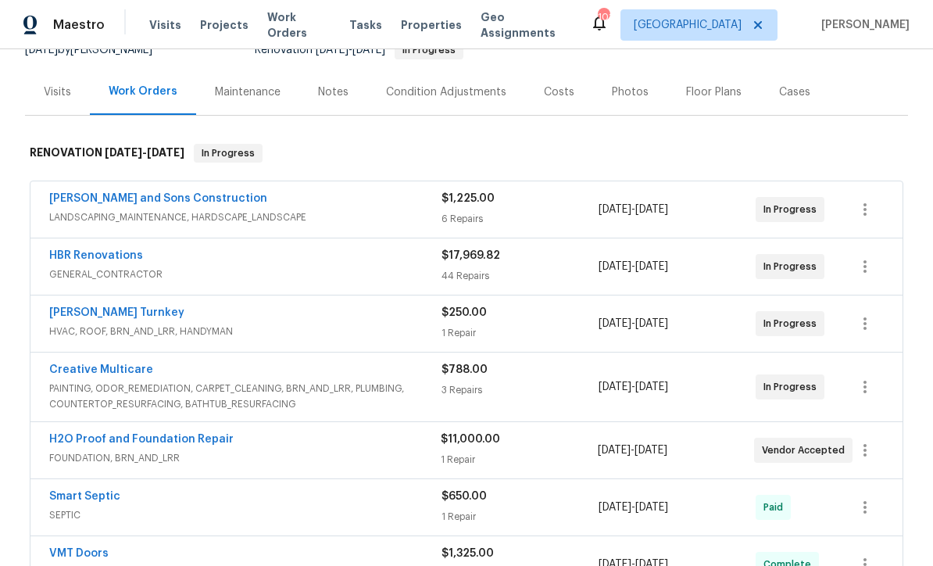
scroll to position [170, 0]
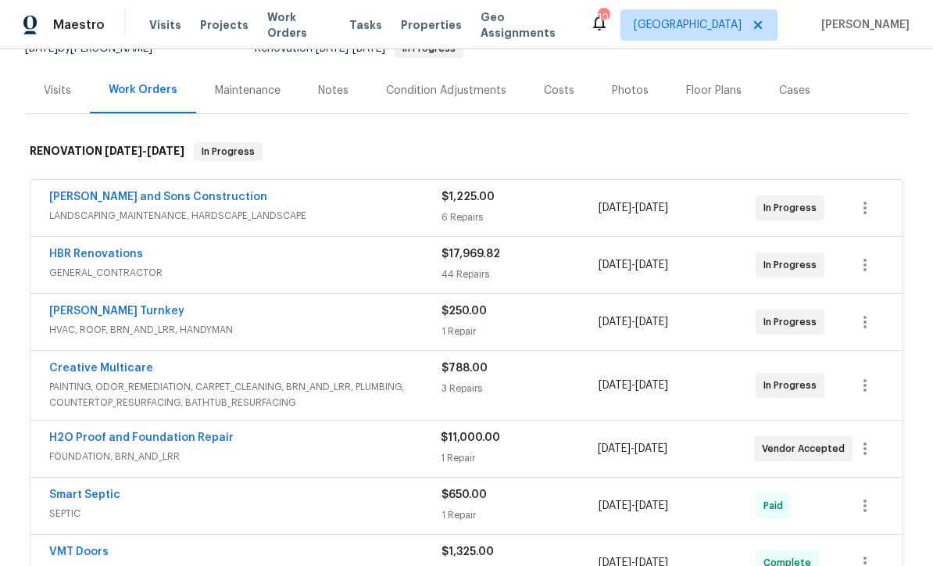
click at [90, 310] on link "[PERSON_NAME] Turnkey" at bounding box center [116, 311] width 135 height 11
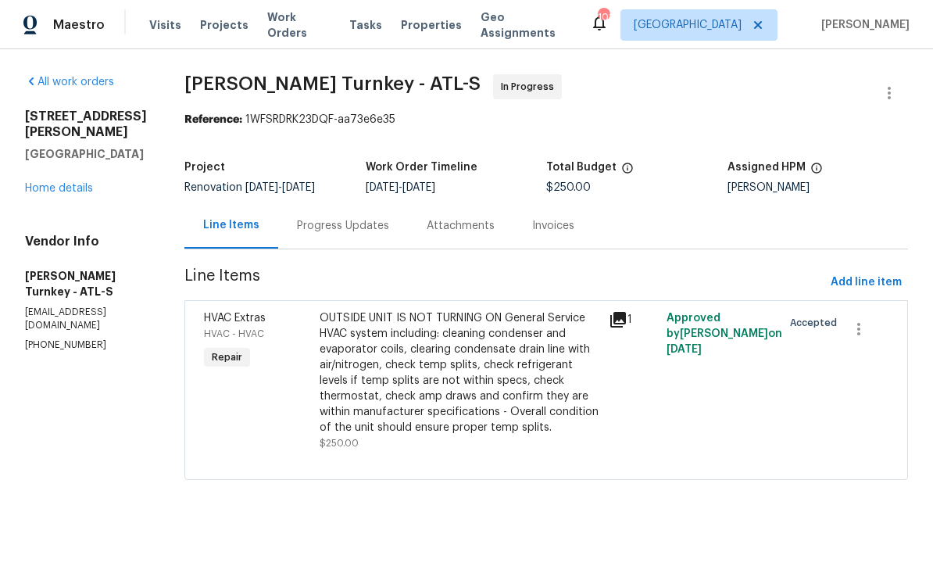
click at [304, 224] on div "Progress Updates" at bounding box center [343, 226] width 92 height 16
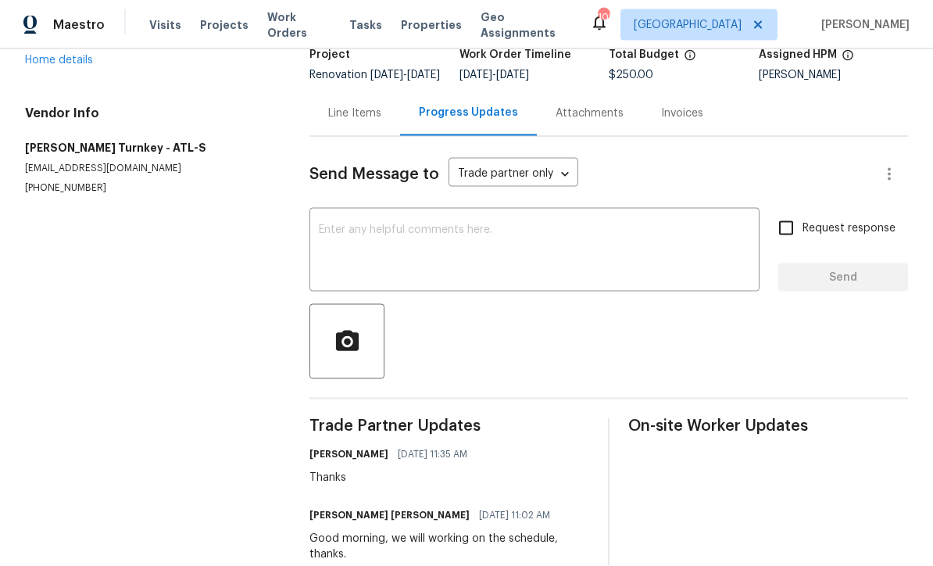
scroll to position [50, 0]
click at [330, 212] on div "x ​" at bounding box center [535, 252] width 450 height 80
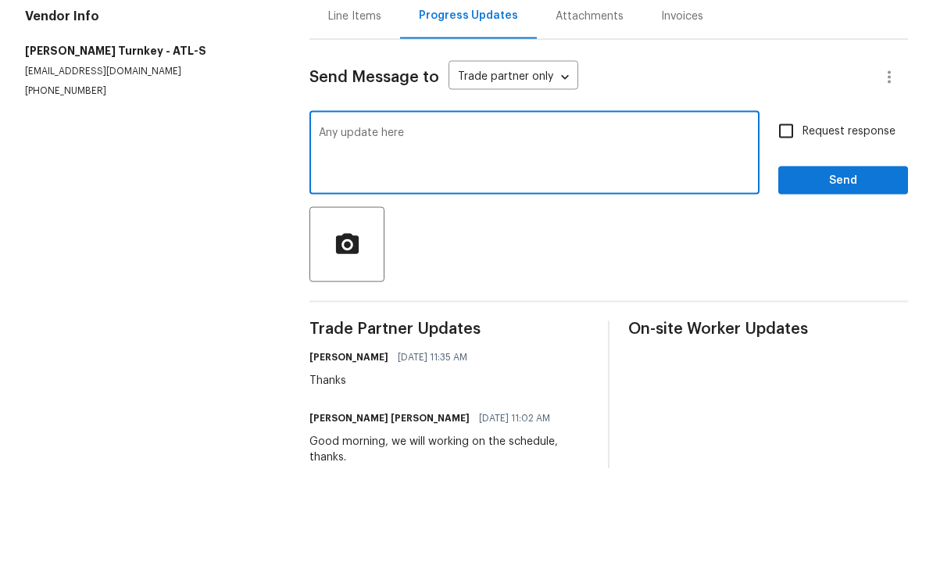
type textarea "Any update here"
click at [790, 212] on input "Request response" at bounding box center [786, 228] width 33 height 33
checkbox input "true"
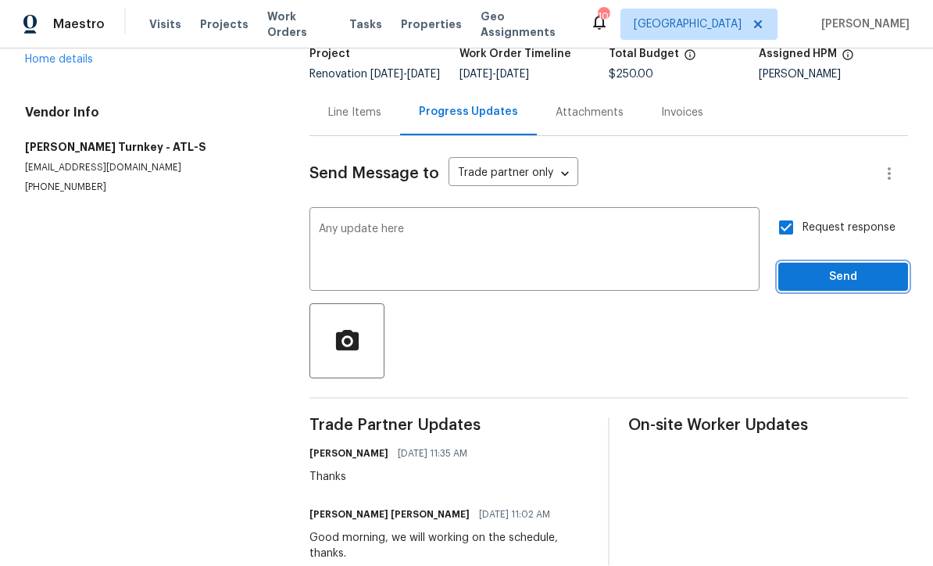
click at [862, 268] on span "Send" at bounding box center [843, 278] width 105 height 20
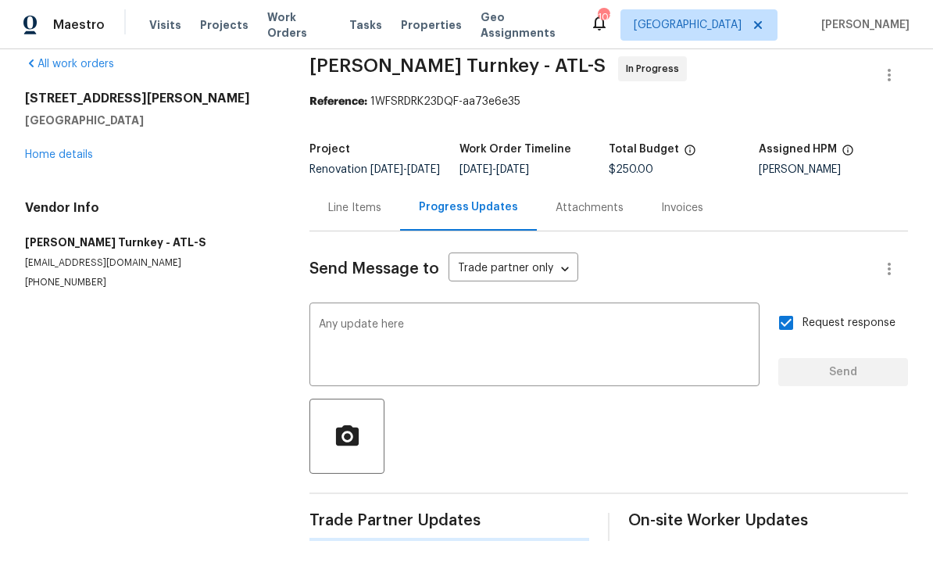
scroll to position [0, 0]
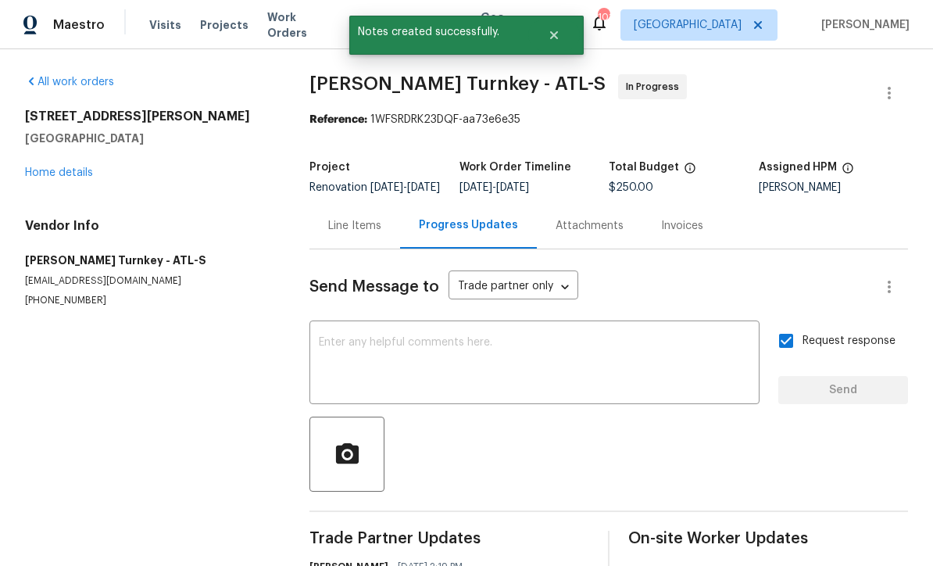
click at [43, 167] on link "Home details" at bounding box center [59, 172] width 68 height 11
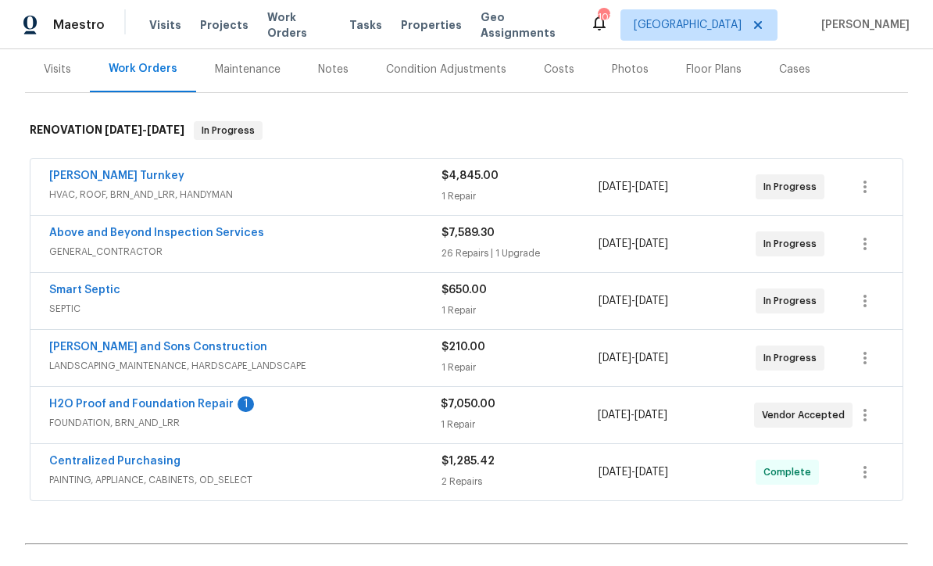
scroll to position [274, 0]
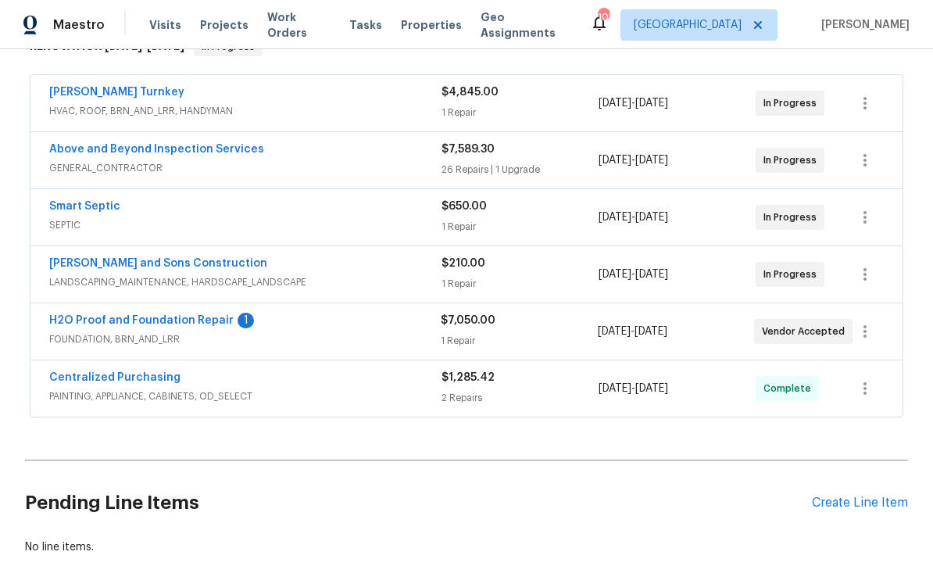
click at [131, 324] on link "H2O Proof and Foundation Repair" at bounding box center [141, 320] width 184 height 11
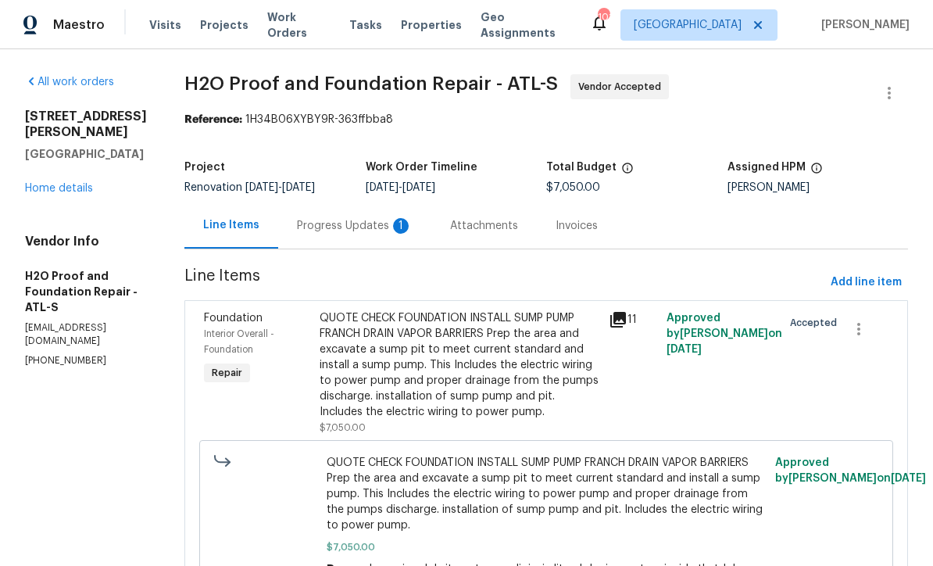
click at [297, 223] on div "Progress Updates 1" at bounding box center [355, 226] width 116 height 16
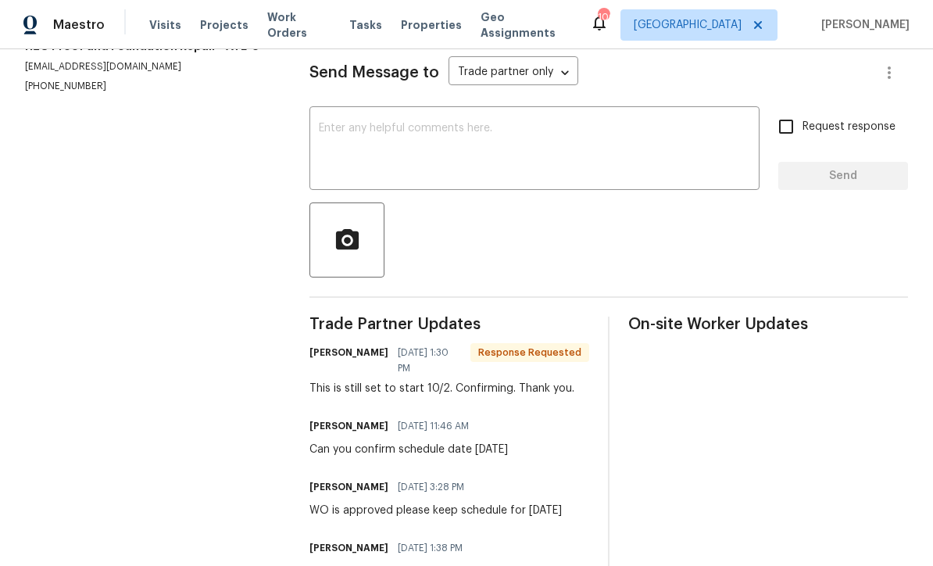
scroll to position [212, 0]
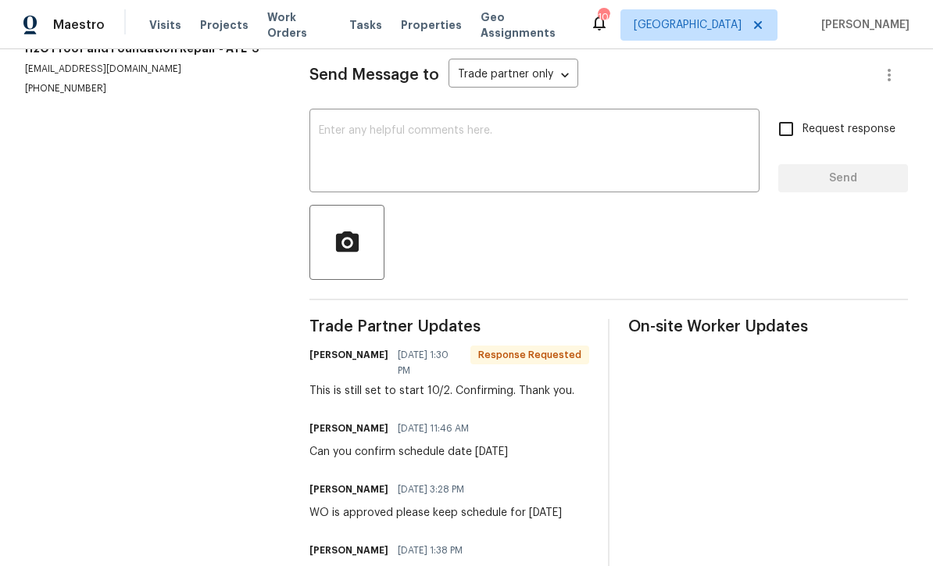
click at [324, 133] on div "x ​" at bounding box center [535, 153] width 450 height 80
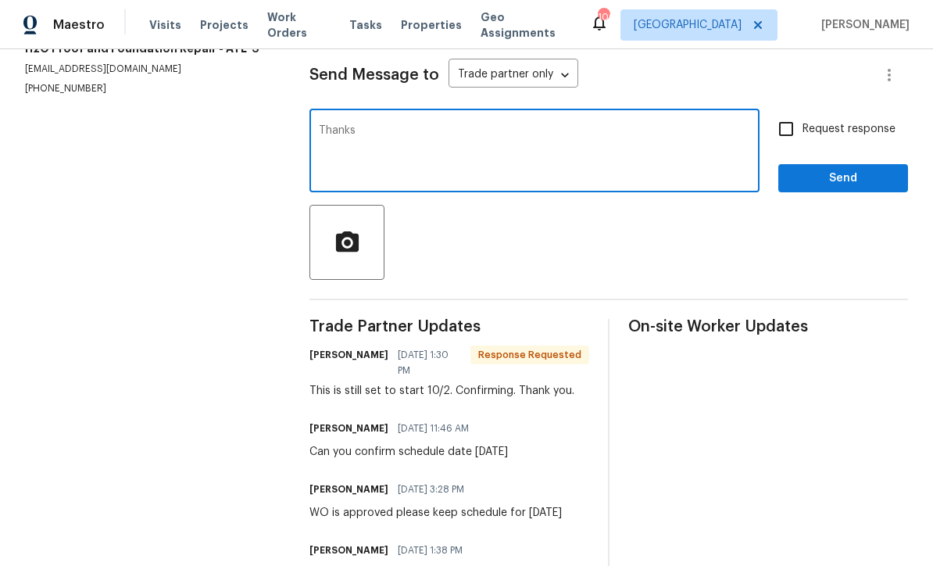
type textarea "Thanks"
click at [865, 182] on span "Send" at bounding box center [843, 179] width 105 height 20
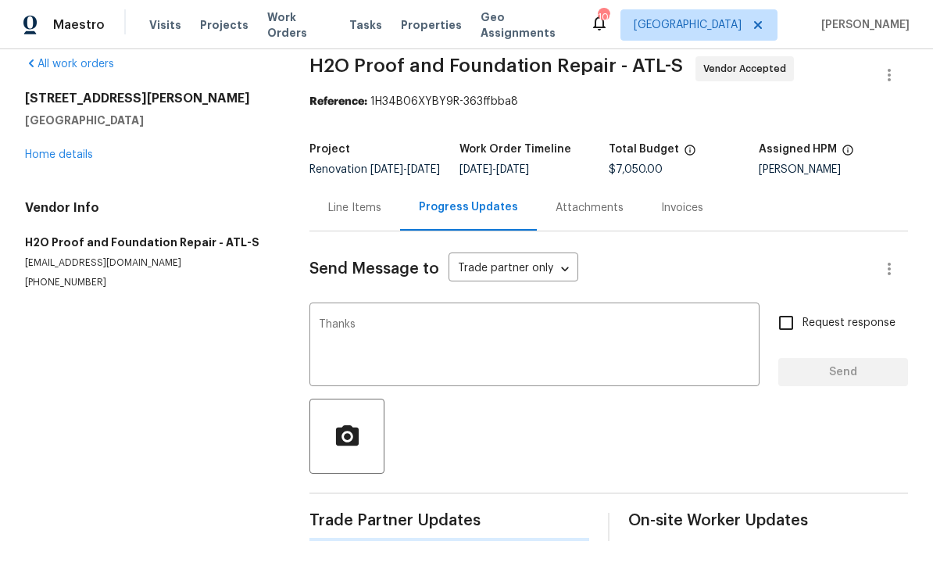
scroll to position [0, 0]
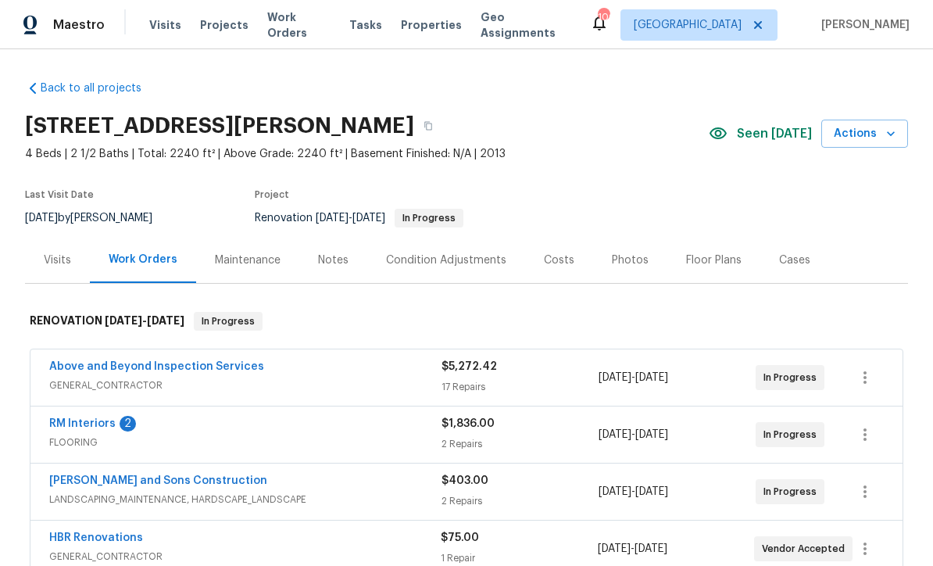
click at [70, 425] on link "RM Interiors" at bounding box center [82, 423] width 66 height 11
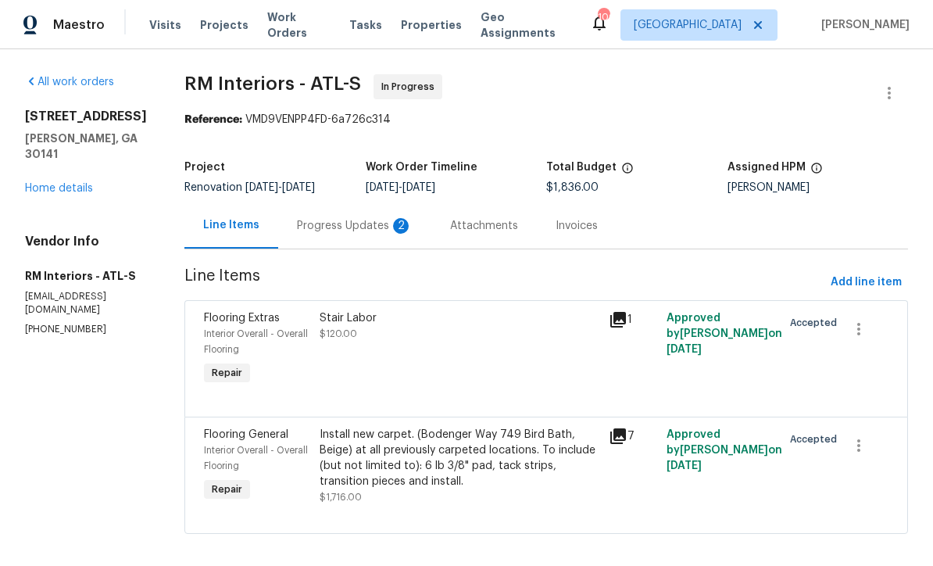
click at [332, 224] on div "Progress Updates 2" at bounding box center [355, 226] width 116 height 16
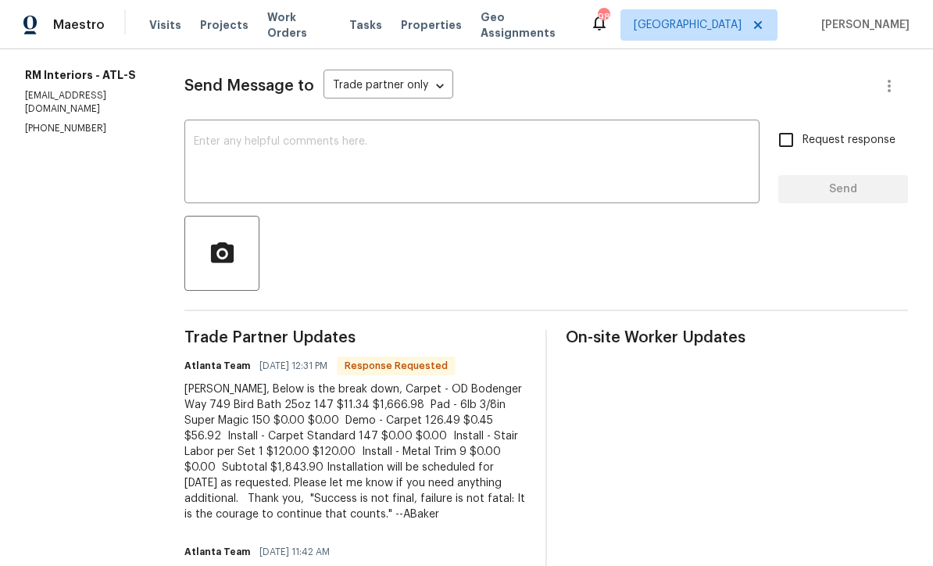
scroll to position [186, 0]
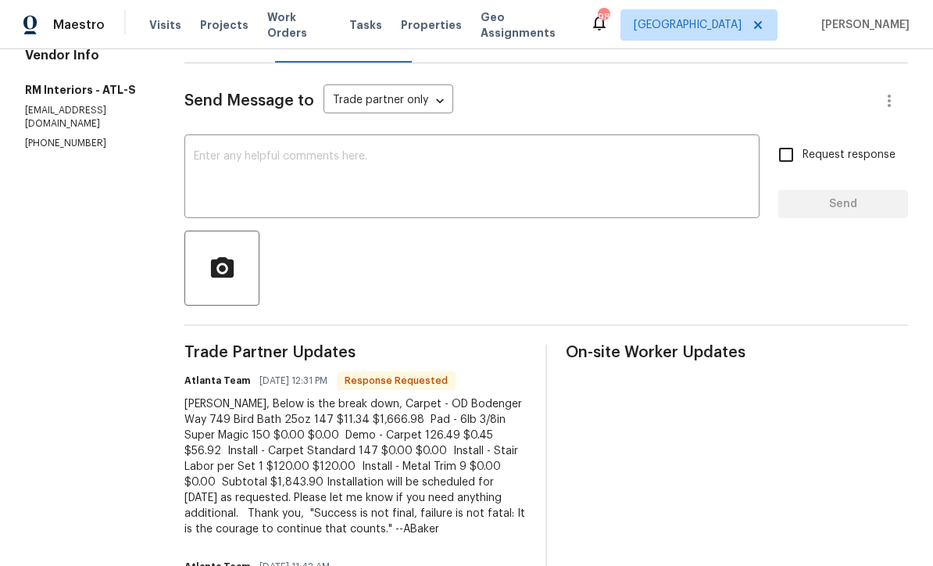
click at [199, 156] on textarea at bounding box center [472, 178] width 557 height 55
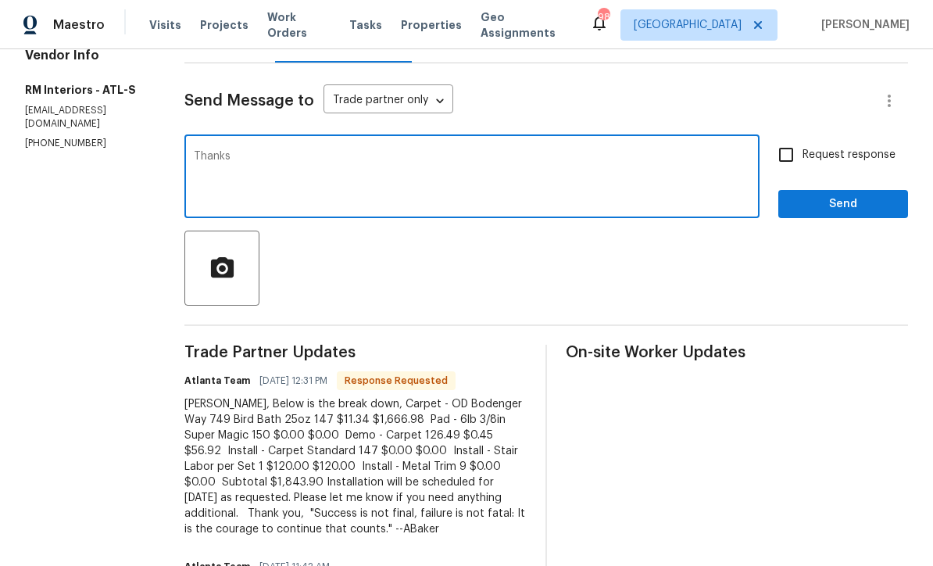
type textarea "Thanks"
click at [848, 213] on span "Send" at bounding box center [843, 205] width 105 height 20
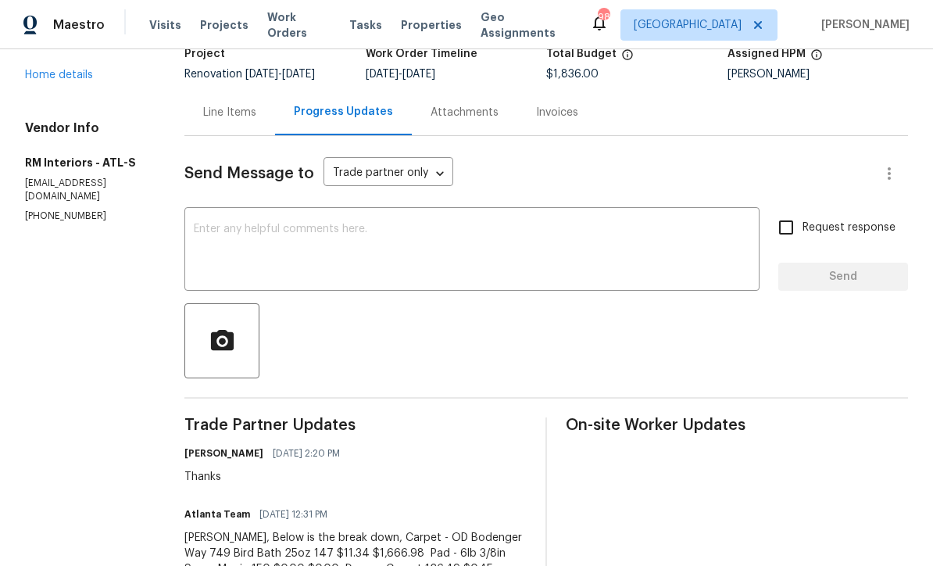
scroll to position [99, 0]
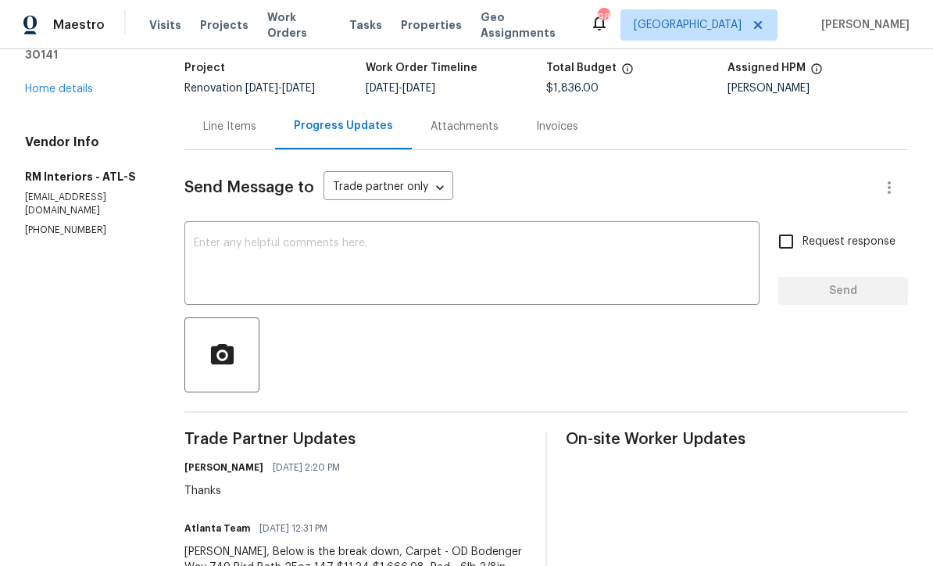
click at [209, 123] on div "Line Items" at bounding box center [229, 127] width 53 height 16
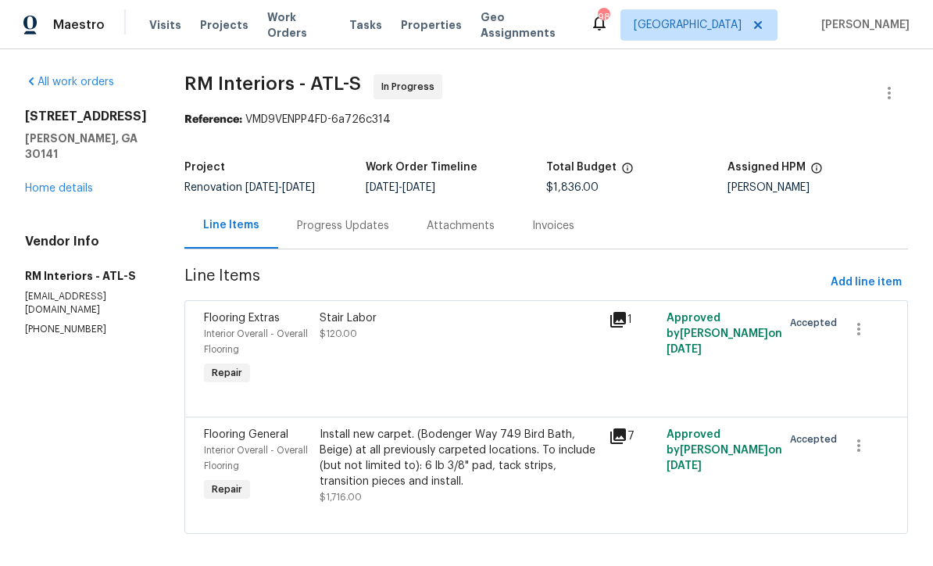
scroll to position [15, 0]
click at [323, 218] on div "Progress Updates" at bounding box center [343, 226] width 92 height 16
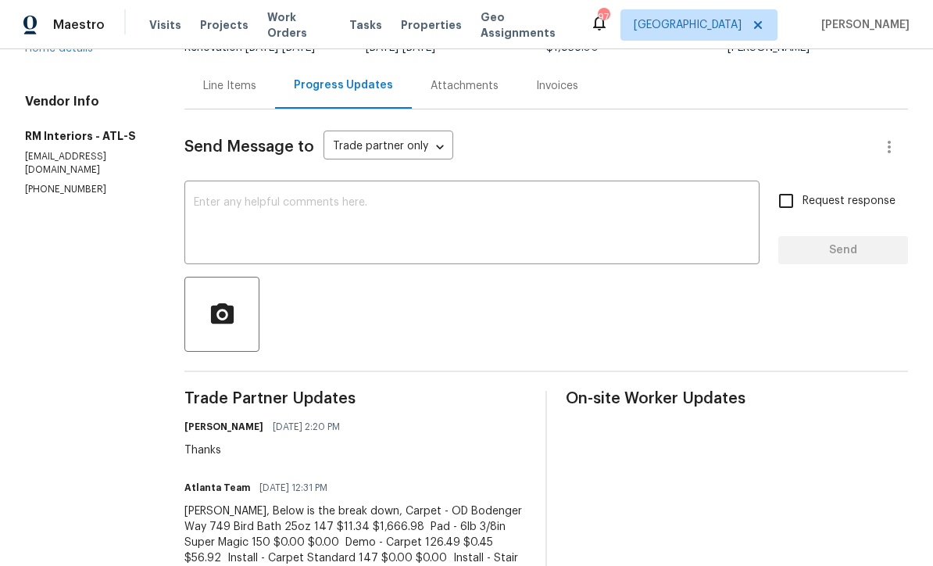
scroll to position [117, 0]
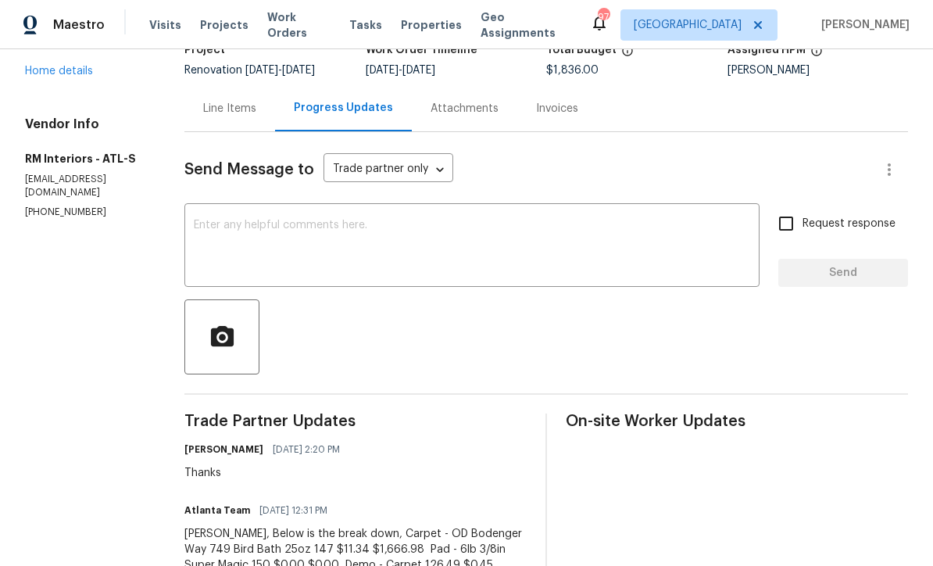
click at [216, 101] on div "Line Items" at bounding box center [229, 109] width 53 height 16
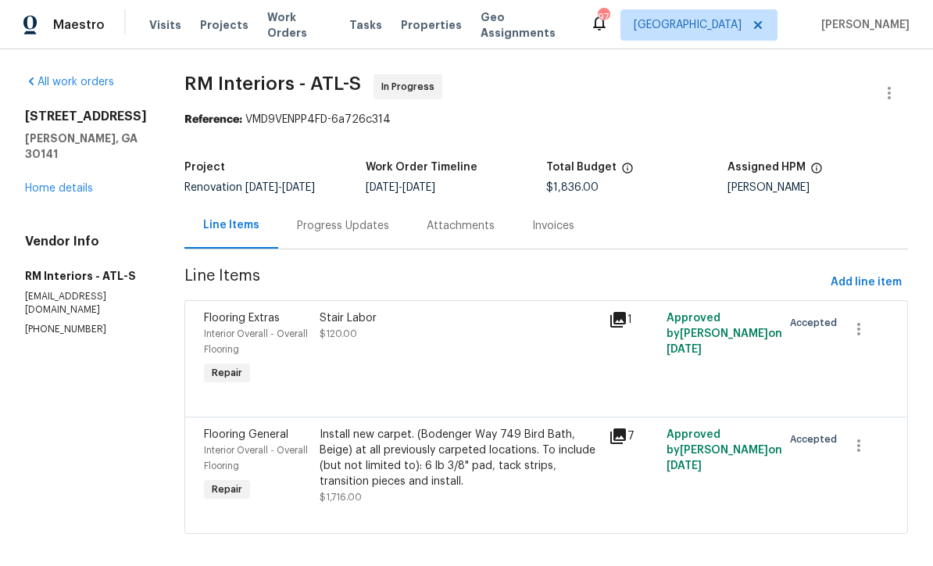
click at [373, 446] on div "Install new carpet. (Bodenger Way 749 Bird Bath, Beige) at all previously carpe…" at bounding box center [460, 458] width 280 height 63
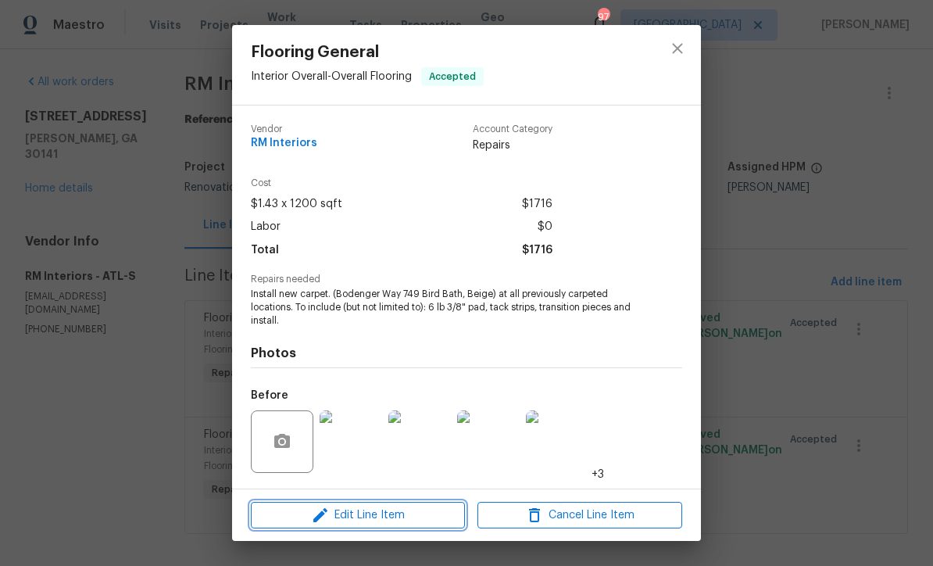
click at [360, 510] on span "Edit Line Item" at bounding box center [358, 516] width 205 height 20
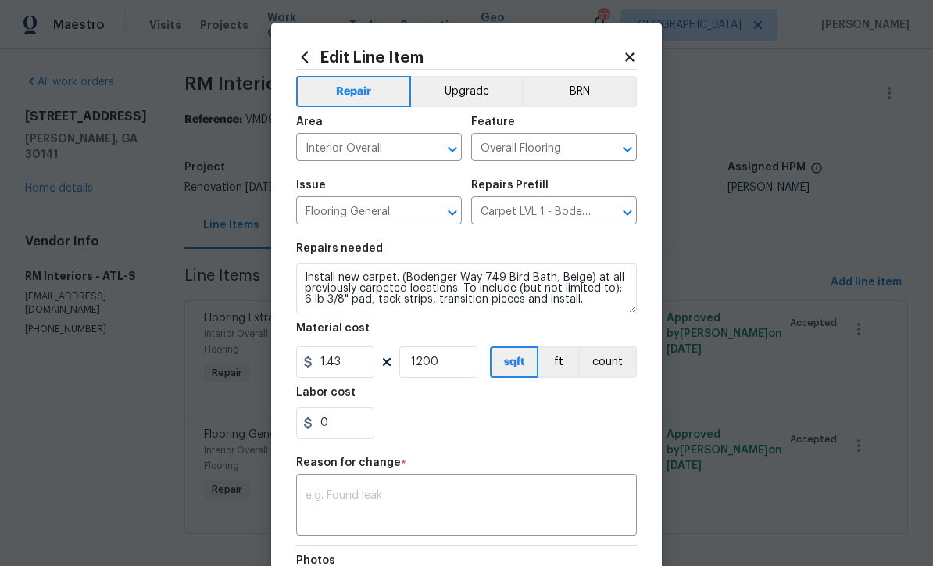
click at [626, 51] on icon at bounding box center [630, 57] width 14 height 14
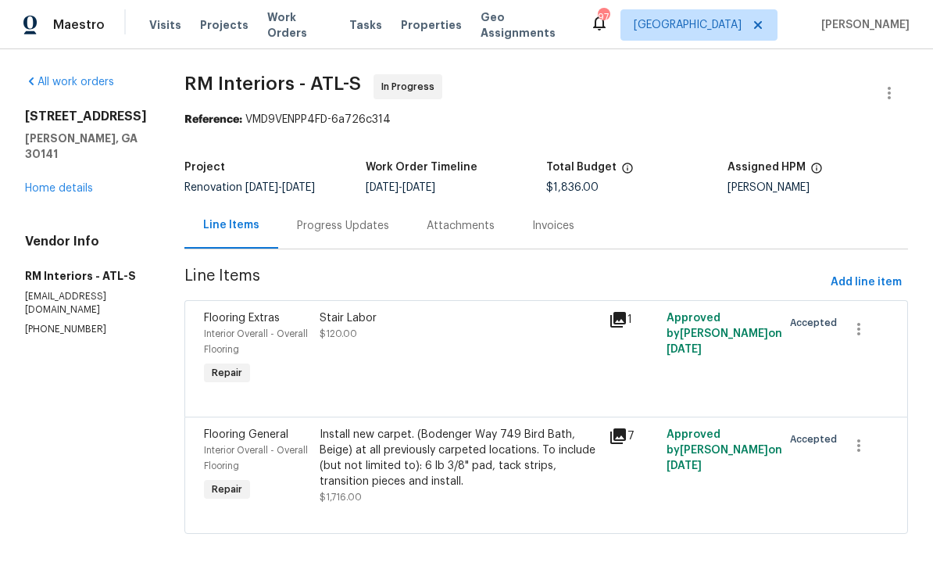
click at [324, 218] on div "Progress Updates" at bounding box center [343, 226] width 92 height 16
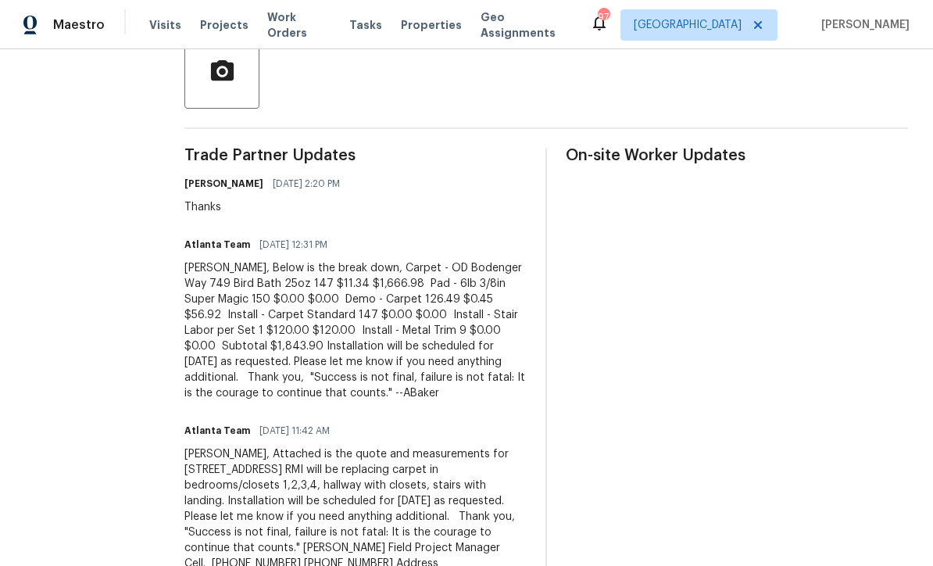
scroll to position [388, 0]
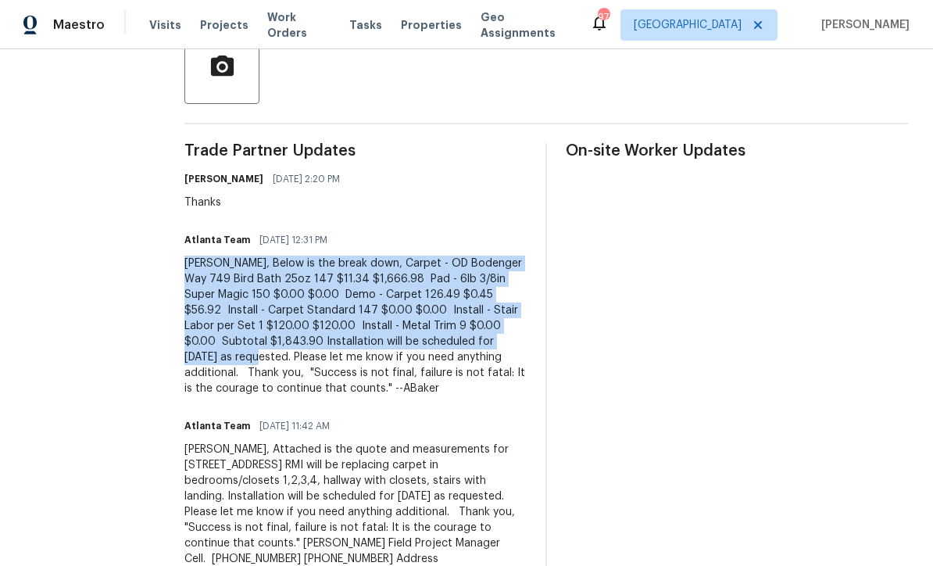
copy div "Mirsad, Below is the break down, Carpet - OD Bodenger Way 749 Bird Bath 25oz 14…"
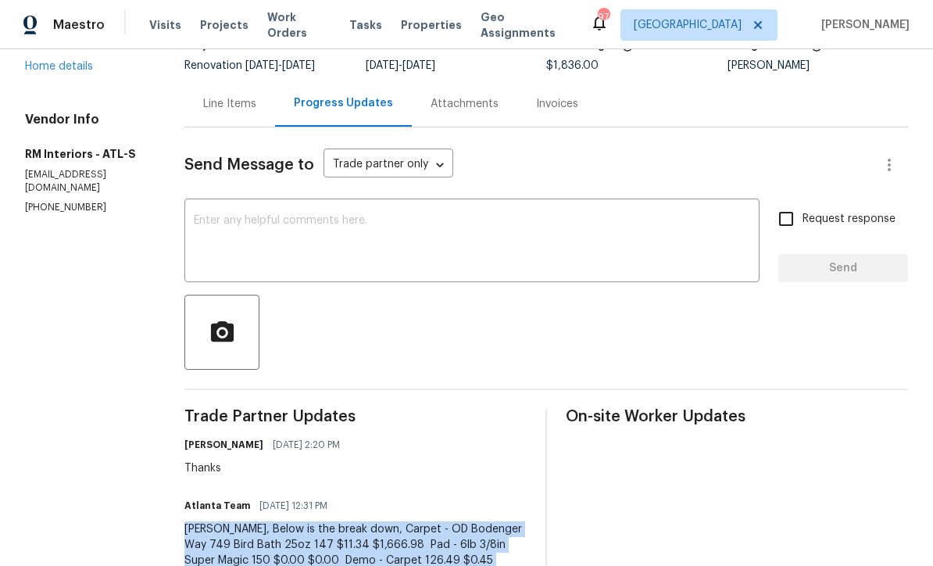
scroll to position [120, 0]
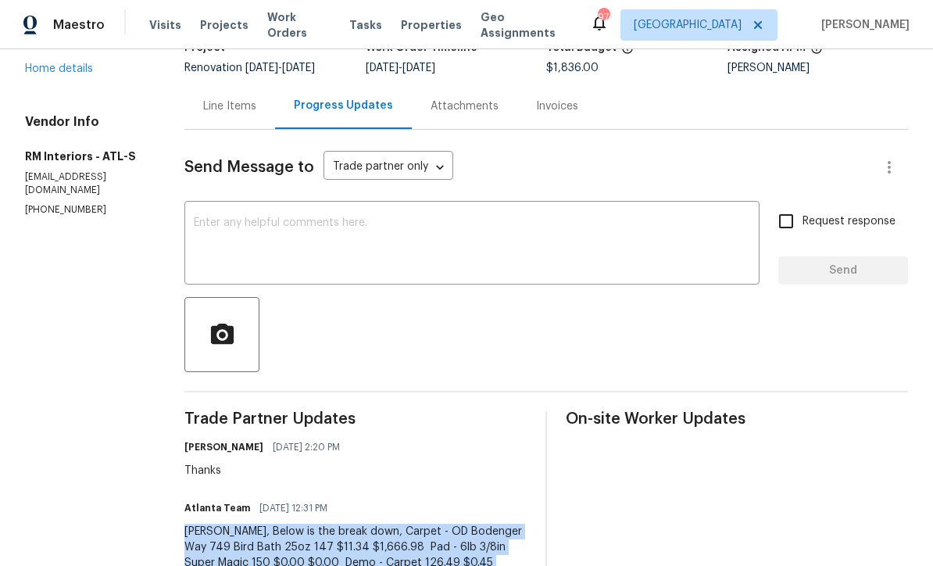
click at [209, 98] on div "Line Items" at bounding box center [229, 106] width 53 height 16
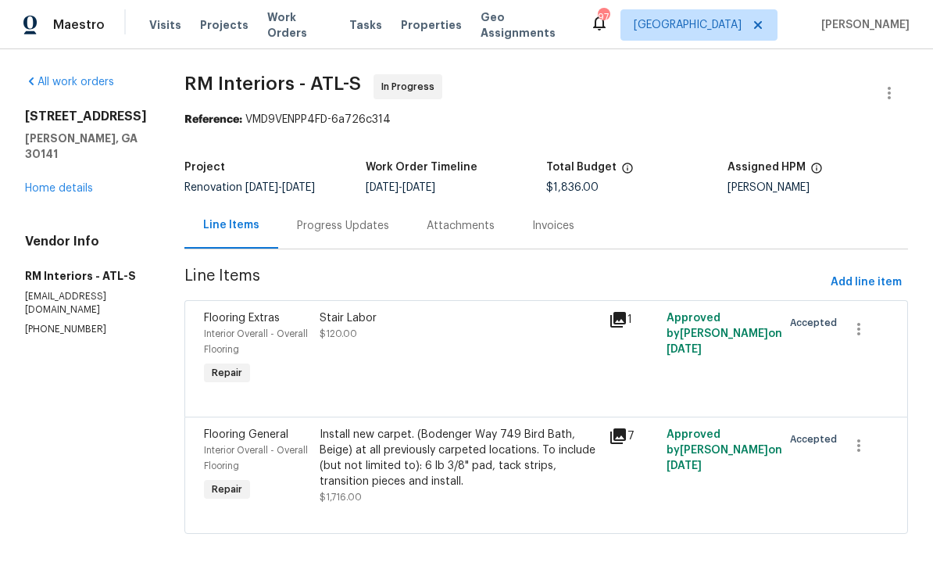
click at [373, 448] on div "Install new carpet. (Bodenger Way 749 Bird Bath, Beige) at all previously carpe…" at bounding box center [460, 458] width 280 height 63
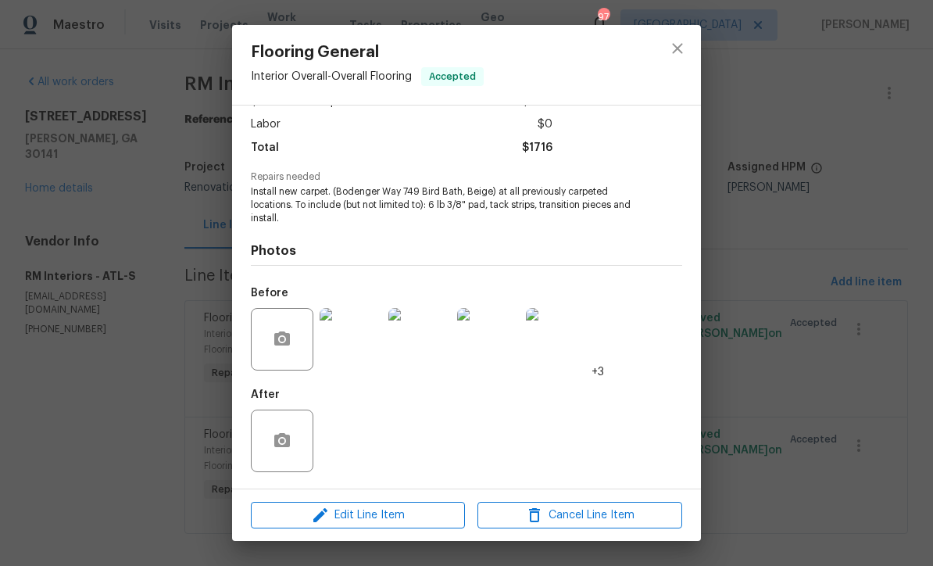
scroll to position [105, 0]
click at [361, 519] on span "Edit Line Item" at bounding box center [358, 516] width 205 height 20
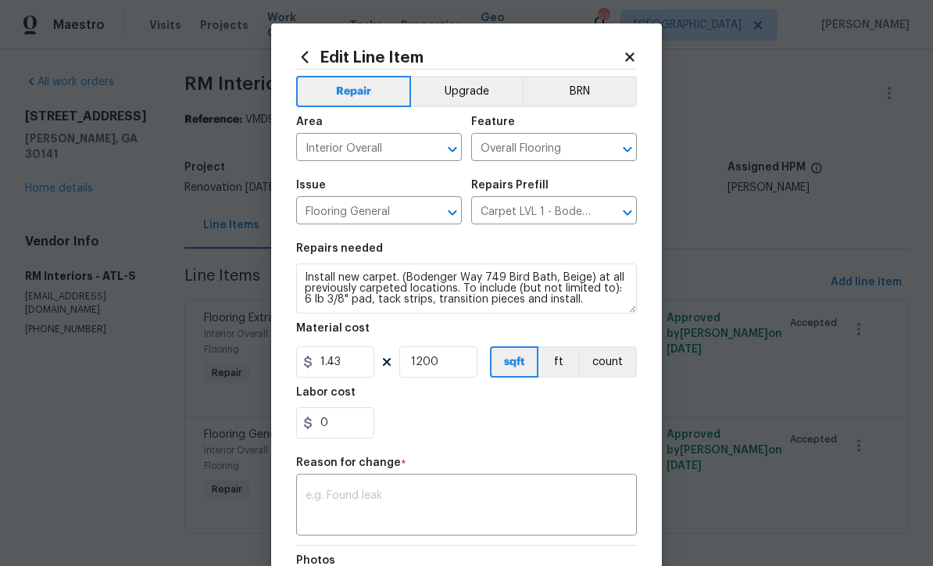
click at [315, 489] on div "x ​" at bounding box center [466, 507] width 341 height 58
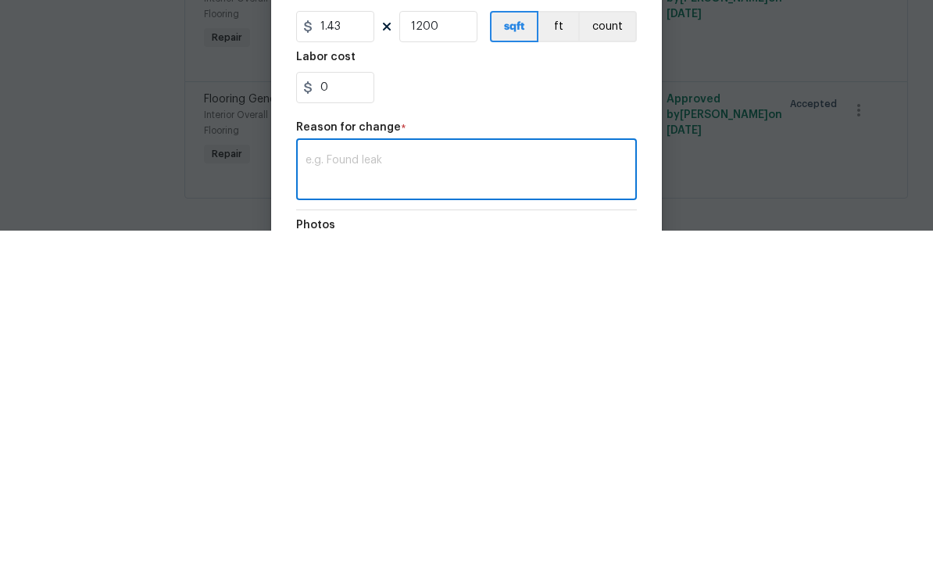
scroll to position [16, 0]
paste textarea "Mirsad, Below is the break down, Carpet - OD Bodenger Way 749 Bird Bath 25oz 14…"
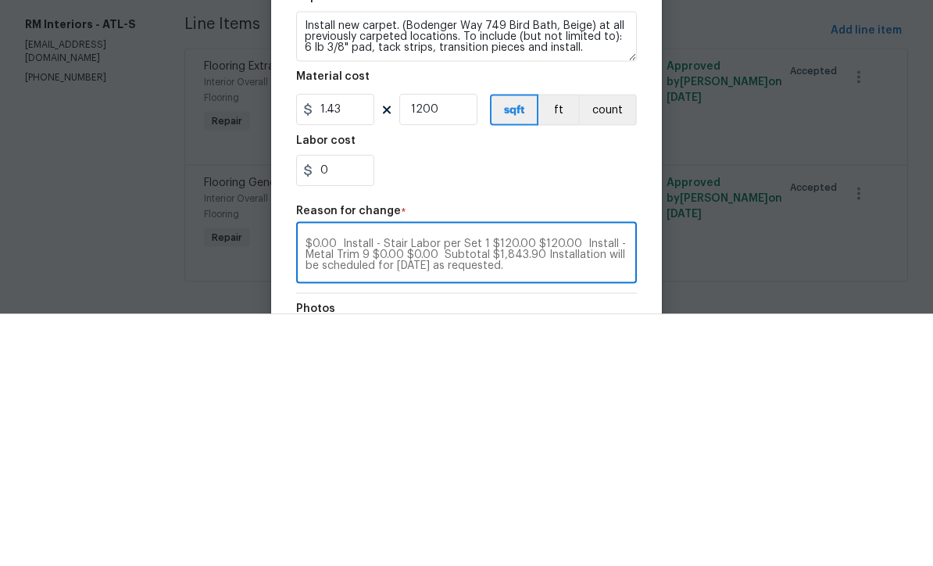
scroll to position [0, 0]
type textarea "Mirsad, Below is the break down, Carpet - OD Bodenger Way 749 Bird Bath 25oz 14…"
click at [448, 346] on input "1200" at bounding box center [438, 361] width 78 height 31
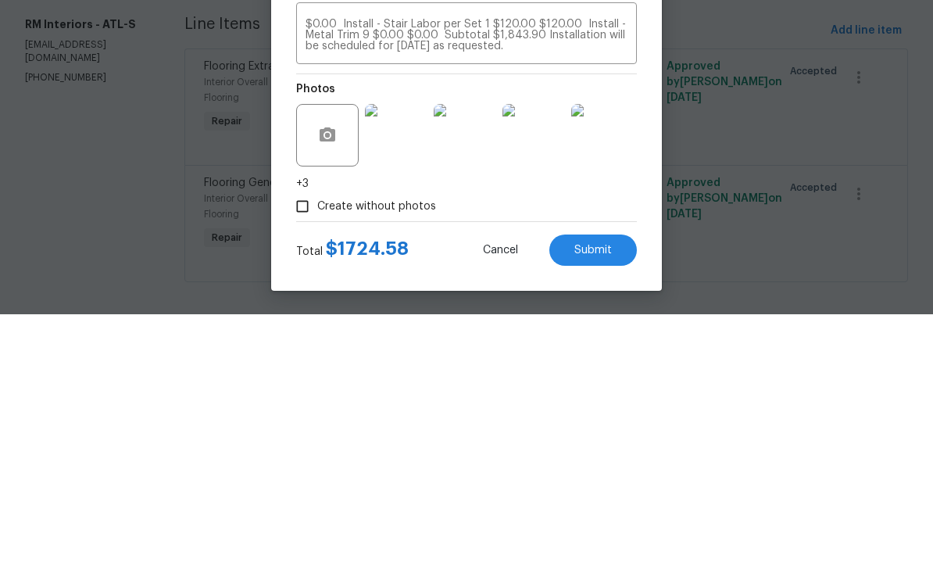
scroll to position [223, 0]
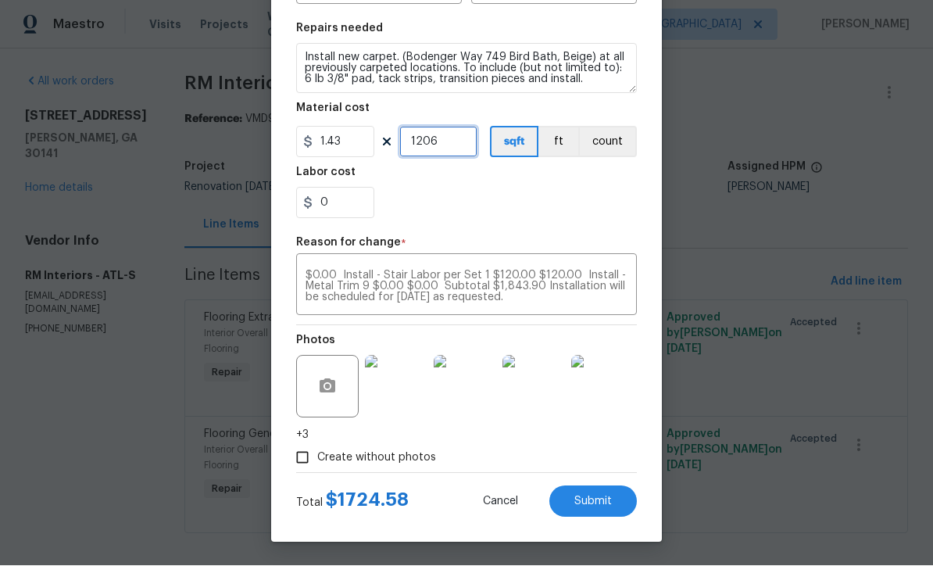
type input "1206"
click at [591, 500] on span "Submit" at bounding box center [594, 502] width 38 height 12
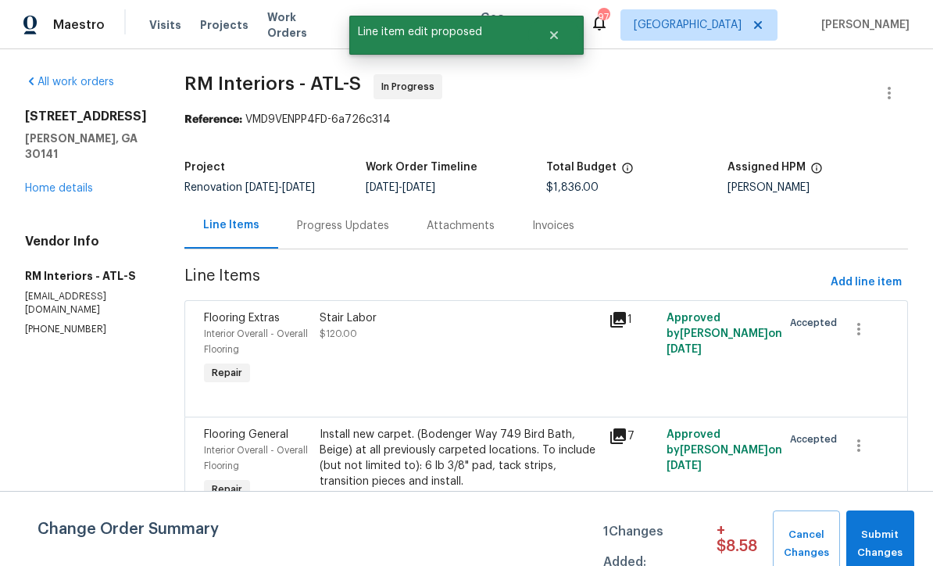
scroll to position [0, 0]
click at [879, 535] on span "Submit Changes" at bounding box center [880, 544] width 52 height 36
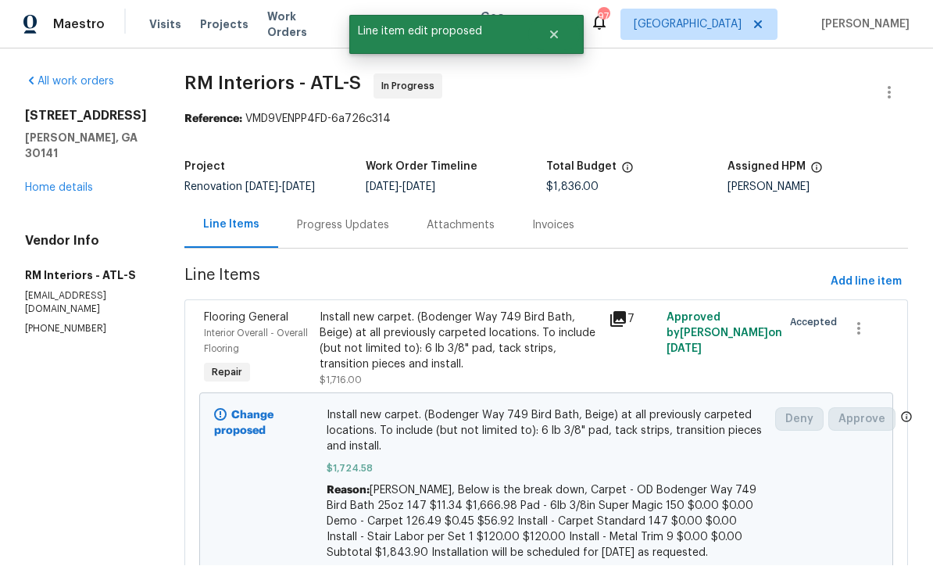
scroll to position [1, 0]
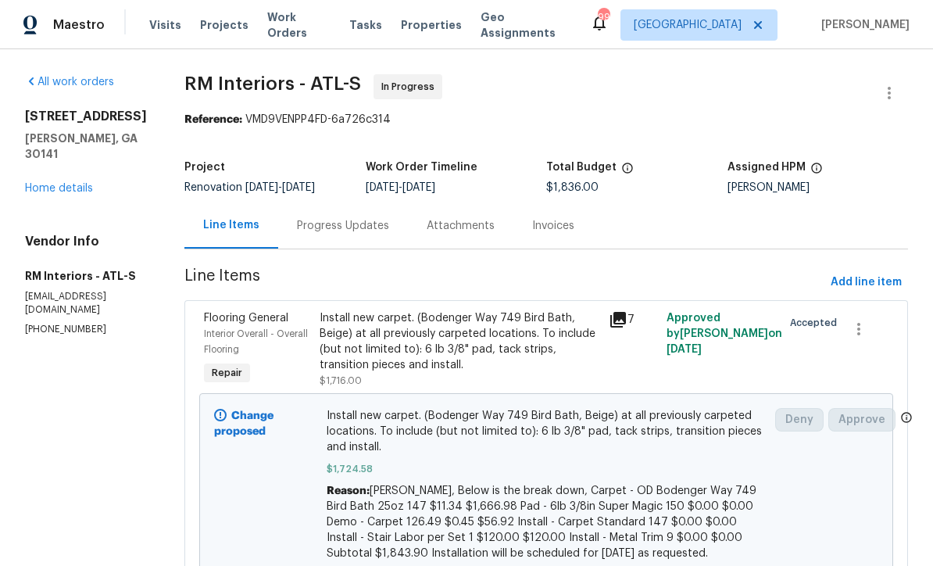
click at [62, 183] on link "Home details" at bounding box center [59, 188] width 68 height 11
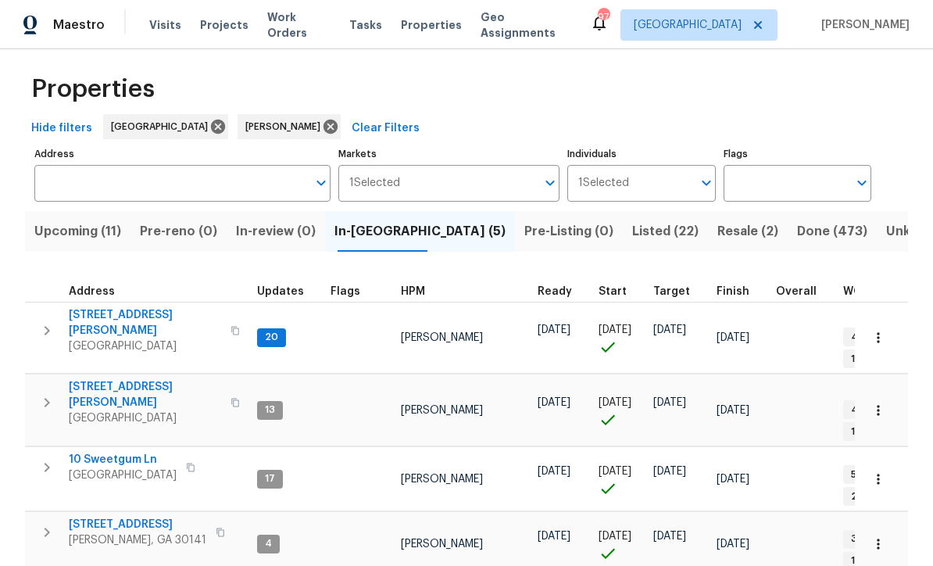
click at [127, 317] on span "[STREET_ADDRESS][PERSON_NAME]" at bounding box center [145, 322] width 152 height 31
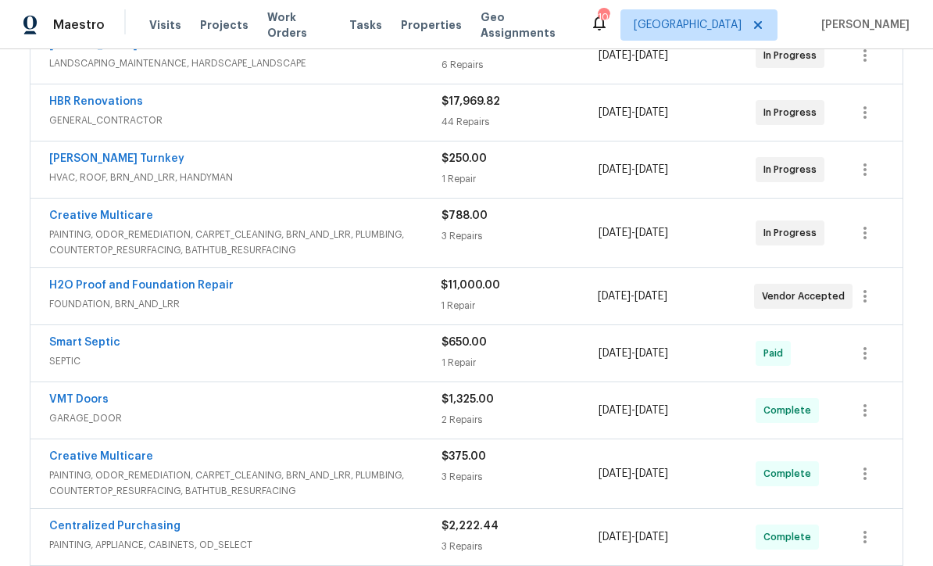
scroll to position [321, 0]
click at [95, 212] on link "Creative Multicare" at bounding box center [101, 216] width 104 height 11
